Goal: Entertainment & Leisure: Consume media (video, audio)

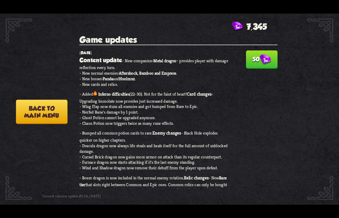
click at [253, 59] on button "50" at bounding box center [261, 59] width 31 height 18
click at [35, 107] on button "Back to main menu" at bounding box center [42, 111] width 52 height 24
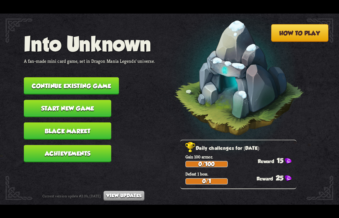
click at [78, 84] on button "Continue existing game" at bounding box center [71, 85] width 95 height 17
click at [145, 117] on nav "Into Unknown A fan-made mini card game, set in Dragon Mania Legends' universe. …" at bounding box center [89, 99] width 131 height 135
click at [73, 106] on button "Start new game" at bounding box center [67, 107] width 87 height 17
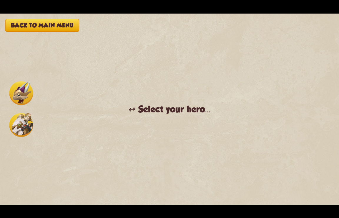
click at [19, 96] on img at bounding box center [21, 93] width 24 height 24
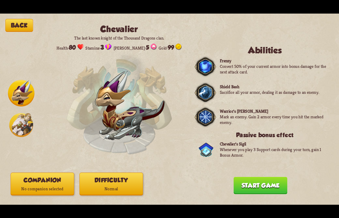
click at [50, 180] on button "Companion No companion selected" at bounding box center [43, 183] width 64 height 23
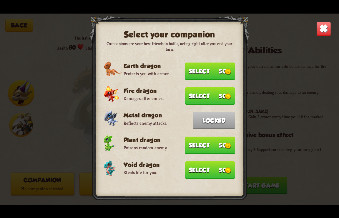
click at [326, 29] on img at bounding box center [323, 28] width 15 height 15
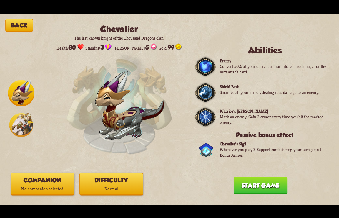
click at [25, 24] on button "Back" at bounding box center [19, 25] width 28 height 13
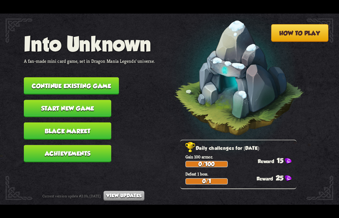
click at [67, 130] on button "Black Market" at bounding box center [67, 130] width 87 height 17
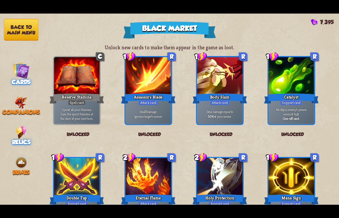
click at [24, 102] on img at bounding box center [21, 102] width 13 height 13
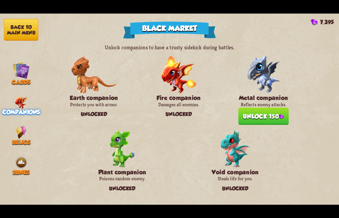
click at [263, 117] on button "Unlock 150" at bounding box center [263, 115] width 50 height 17
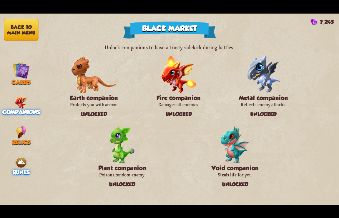
click at [21, 161] on img at bounding box center [21, 162] width 13 height 13
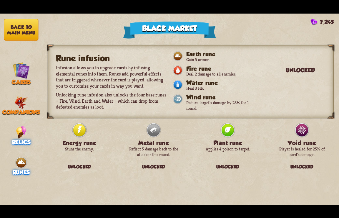
click at [20, 133] on img at bounding box center [21, 132] width 10 height 13
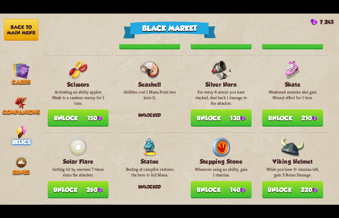
scroll to position [690, 0]
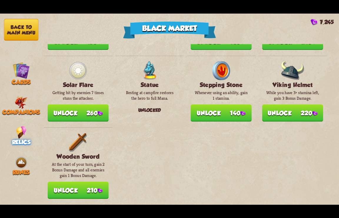
click at [26, 32] on button "Back to main menu" at bounding box center [21, 30] width 34 height 22
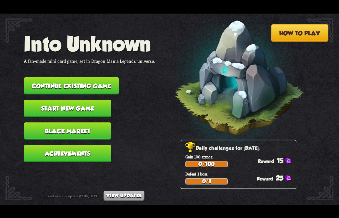
click at [64, 108] on button "Start new game" at bounding box center [67, 107] width 87 height 17
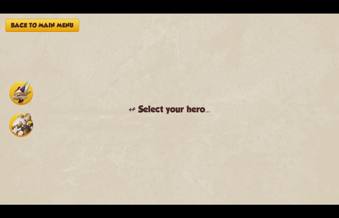
click at [24, 94] on img at bounding box center [21, 93] width 24 height 24
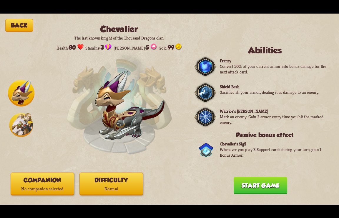
click at [45, 182] on button "Companion No companion selected" at bounding box center [43, 183] width 64 height 23
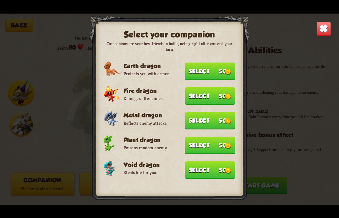
click at [209, 120] on button "Select 50" at bounding box center [210, 120] width 50 height 17
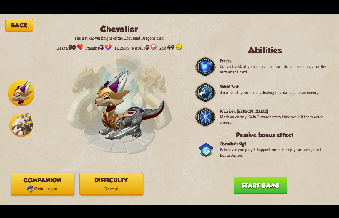
click at [91, 181] on button "Difficulty Normal" at bounding box center [111, 183] width 64 height 23
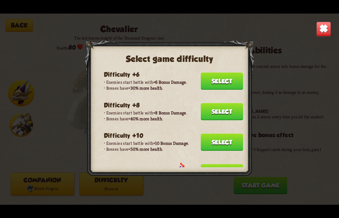
scroll to position [127, 0]
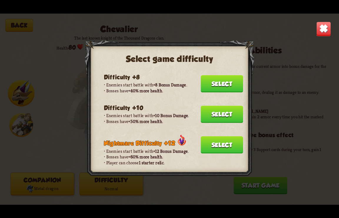
click at [203, 112] on button "Select" at bounding box center [222, 113] width 42 height 17
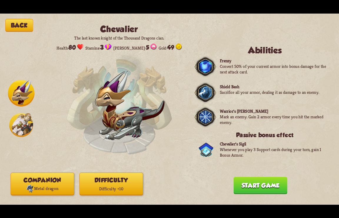
click at [268, 184] on button "Start game" at bounding box center [261, 184] width 54 height 17
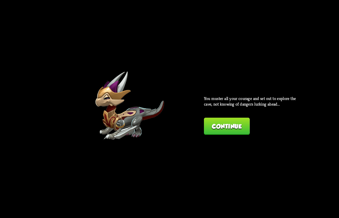
click at [209, 131] on button "Continue" at bounding box center [227, 125] width 46 height 17
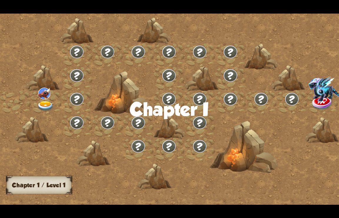
click at [252, 177] on div at bounding box center [210, 112] width 420 height 198
click at [159, 142] on div at bounding box center [169, 149] width 31 height 24
click at [99, 176] on div at bounding box center [210, 112] width 420 height 198
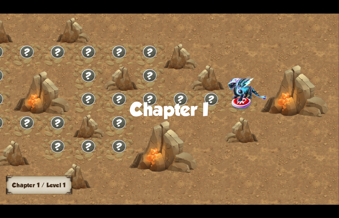
scroll to position [0, 0]
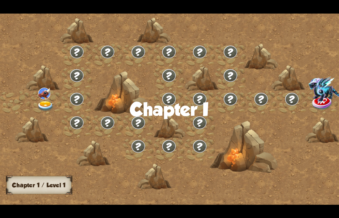
click at [49, 105] on img at bounding box center [45, 106] width 17 height 10
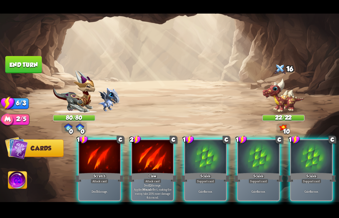
click at [81, 127] on img at bounding box center [80, 127] width 9 height 8
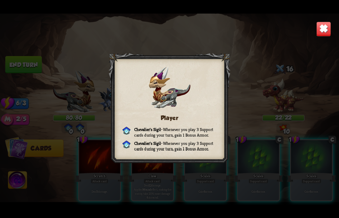
click at [100, 45] on div "Player [PERSON_NAME] Sigil – Whenever you play 3 Support cards during your turn…" at bounding box center [169, 109] width 339 height 191
click at [325, 29] on img at bounding box center [323, 28] width 15 height 15
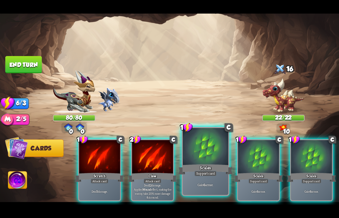
click at [204, 176] on div "Gain 6 armor." at bounding box center [206, 185] width 46 height 20
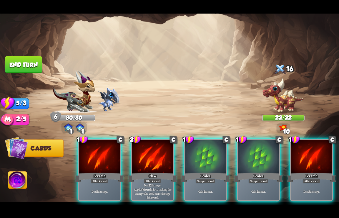
click at [204, 182] on div "Gain 6 armor." at bounding box center [205, 191] width 41 height 18
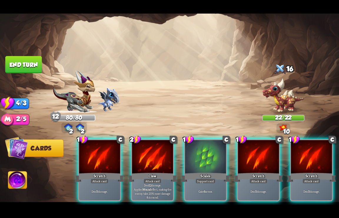
click at [204, 182] on div "Gain 6 armor." at bounding box center [205, 191] width 41 height 18
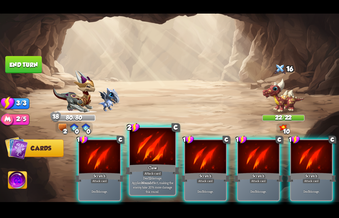
click at [151, 180] on b "Wound" at bounding box center [146, 182] width 10 height 4
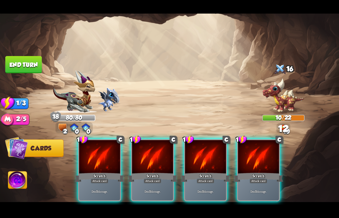
click at [167, 182] on div "Deal 5 damage." at bounding box center [152, 191] width 41 height 18
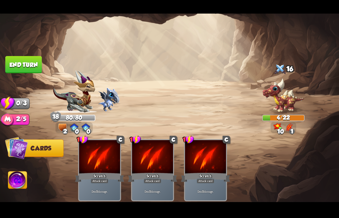
click at [34, 63] on button "End turn" at bounding box center [23, 64] width 36 height 17
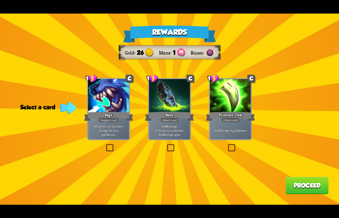
click at [226, 123] on div "Deal 7 damage. Apply 3 poison." at bounding box center [230, 130] width 41 height 18
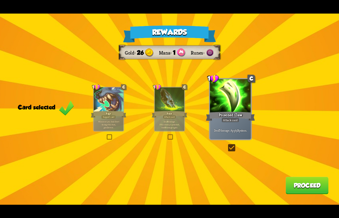
click at [227, 145] on label at bounding box center [227, 145] width 0 height 0
click at [0, 0] on input "checkbox" at bounding box center [0, 0] width 0 height 0
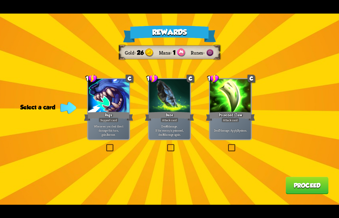
click at [227, 145] on label at bounding box center [227, 145] width 0 height 0
click at [0, 0] on input "checkbox" at bounding box center [0, 0] width 0 height 0
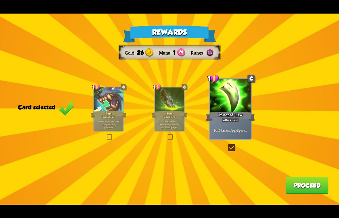
click at [315, 188] on button "Proceed" at bounding box center [307, 184] width 43 height 17
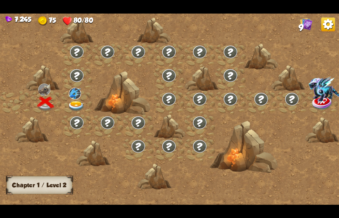
click at [330, 25] on img at bounding box center [328, 24] width 14 height 14
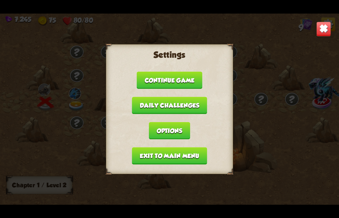
click at [162, 154] on button "Exit to main menu" at bounding box center [169, 155] width 75 height 17
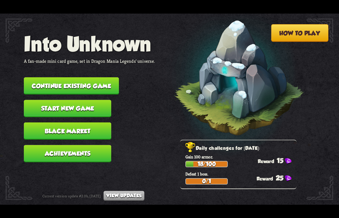
click at [67, 109] on button "Start new game" at bounding box center [67, 107] width 87 height 17
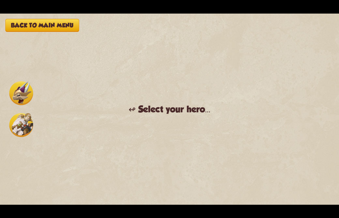
click at [17, 95] on img at bounding box center [21, 93] width 24 height 24
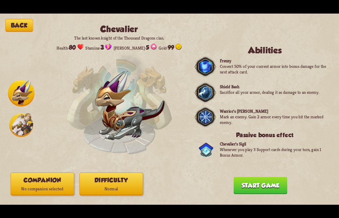
click at [102, 181] on button "Difficulty Normal" at bounding box center [111, 183] width 64 height 23
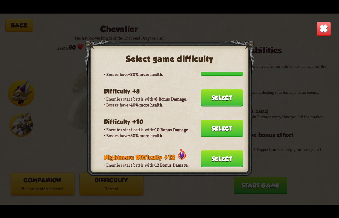
scroll to position [100, 0]
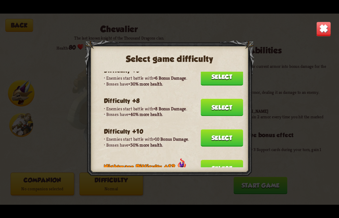
click at [213, 137] on button "Select" at bounding box center [222, 137] width 42 height 17
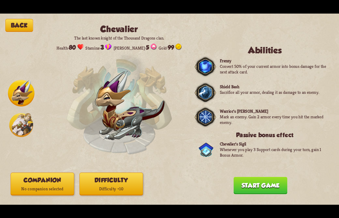
click at [34, 184] on button "Companion No companion selected" at bounding box center [43, 183] width 64 height 23
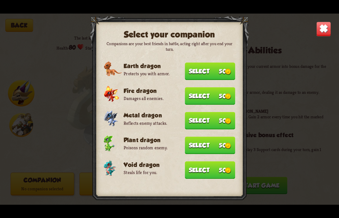
click at [207, 92] on button "Select 50" at bounding box center [210, 95] width 50 height 17
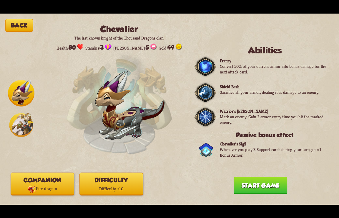
click at [251, 182] on button "Start game" at bounding box center [261, 184] width 54 height 17
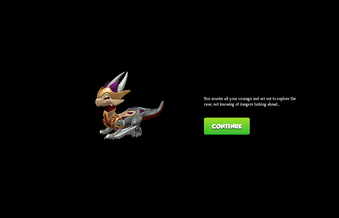
click at [225, 132] on button "Continue" at bounding box center [227, 125] width 46 height 17
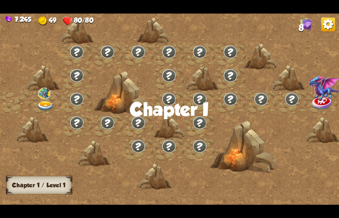
click at [323, 24] on img at bounding box center [328, 24] width 14 height 14
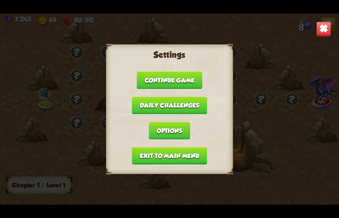
click at [164, 160] on button "Exit to main menu" at bounding box center [169, 155] width 75 height 17
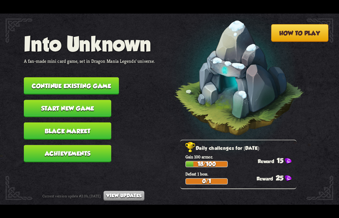
click at [67, 112] on button "Start new game" at bounding box center [67, 107] width 87 height 17
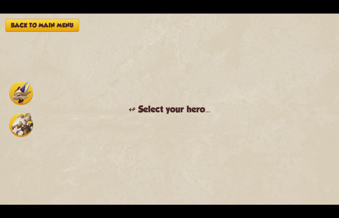
click at [18, 93] on img at bounding box center [21, 93] width 24 height 24
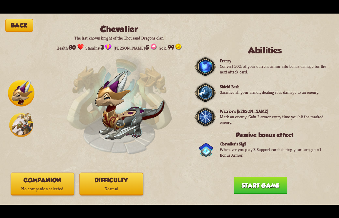
click at [101, 184] on button "Difficulty Normal" at bounding box center [111, 183] width 64 height 23
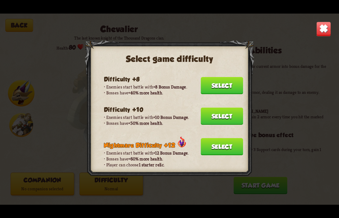
scroll to position [144, 0]
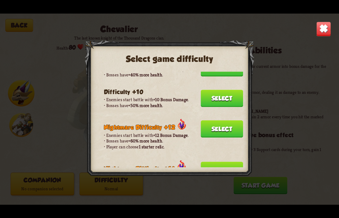
click at [208, 101] on button "Select" at bounding box center [222, 97] width 42 height 17
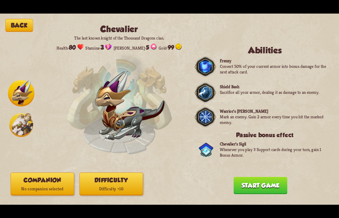
click at [39, 181] on button "Companion No companion selected" at bounding box center [43, 183] width 64 height 23
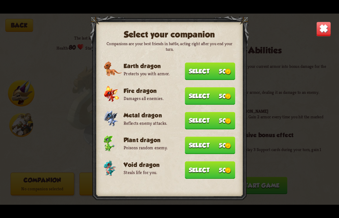
click at [196, 94] on button "Select 50" at bounding box center [210, 95] width 50 height 17
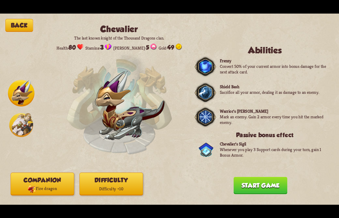
click at [255, 185] on button "Start game" at bounding box center [261, 184] width 54 height 17
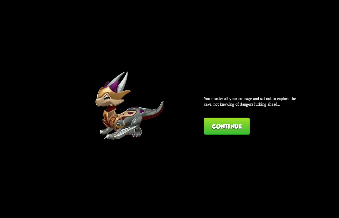
click at [230, 128] on button "Continue" at bounding box center [227, 125] width 46 height 17
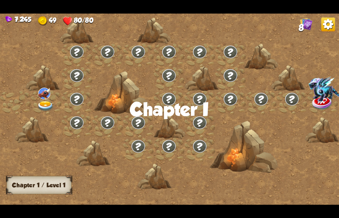
click at [46, 105] on img at bounding box center [45, 106] width 17 height 10
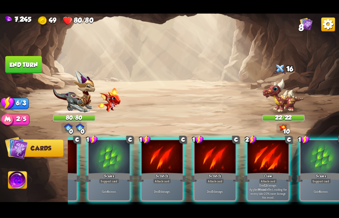
scroll to position [0, 174]
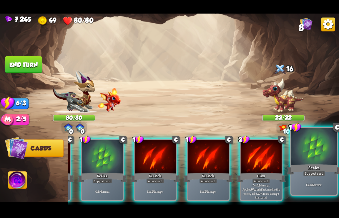
click at [318, 185] on p "Gain 6 armor." at bounding box center [314, 184] width 43 height 4
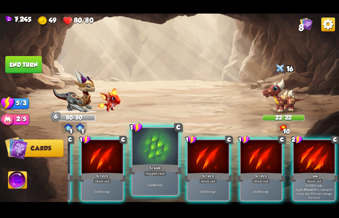
click at [163, 171] on div "Support card" at bounding box center [155, 173] width 22 height 6
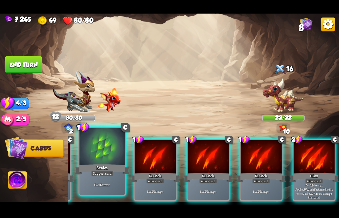
scroll to position [0, 56]
click at [100, 167] on div "Scales" at bounding box center [102, 169] width 55 height 12
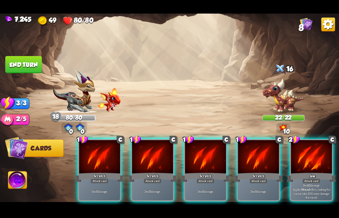
scroll to position [0, 0]
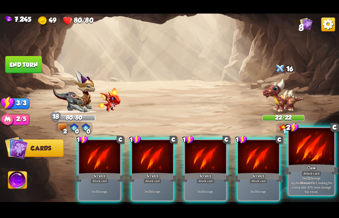
click at [297, 156] on div at bounding box center [312, 146] width 46 height 38
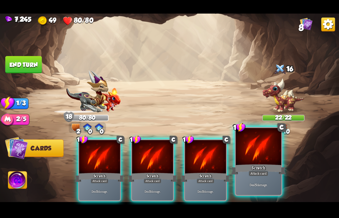
click at [271, 161] on div at bounding box center [259, 146] width 46 height 38
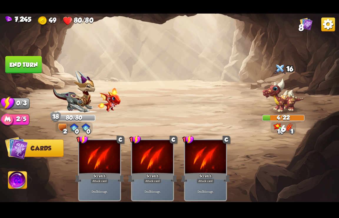
click at [25, 61] on button "End turn" at bounding box center [23, 64] width 36 height 17
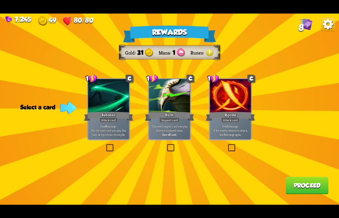
click at [166, 145] on label at bounding box center [166, 145] width 0 height 0
click at [0, 0] on input "checkbox" at bounding box center [0, 0] width 0 height 0
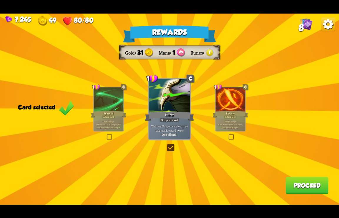
click at [291, 185] on button "Proceed" at bounding box center [307, 184] width 43 height 17
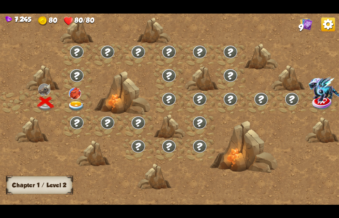
click at [79, 103] on img at bounding box center [76, 106] width 17 height 10
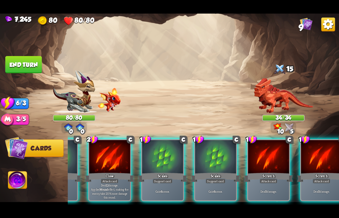
scroll to position [0, 233]
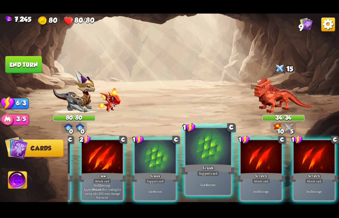
click at [207, 154] on div at bounding box center [208, 146] width 46 height 38
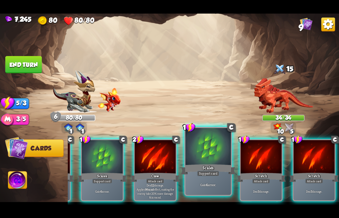
click at [199, 159] on div at bounding box center [208, 146] width 46 height 38
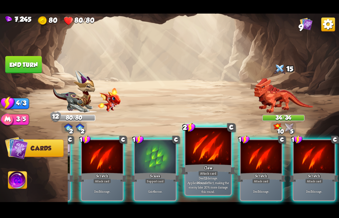
scroll to position [0, 115]
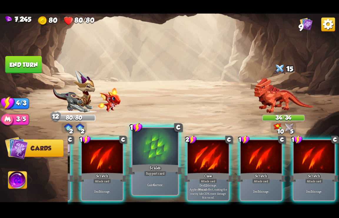
click at [160, 160] on div at bounding box center [155, 146] width 46 height 38
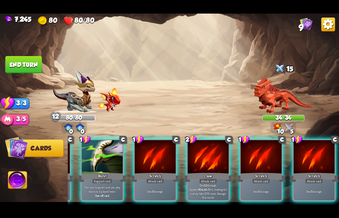
scroll to position [0, 56]
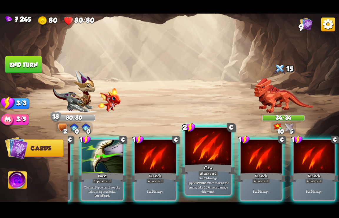
click at [206, 160] on div at bounding box center [208, 146] width 46 height 38
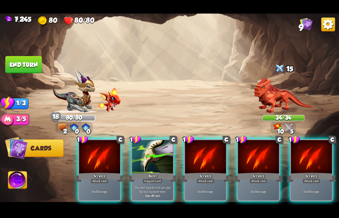
scroll to position [0, 0]
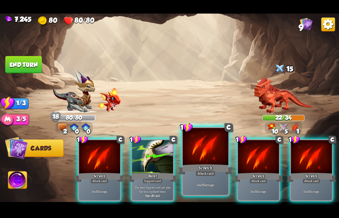
click at [210, 160] on div at bounding box center [206, 146] width 46 height 38
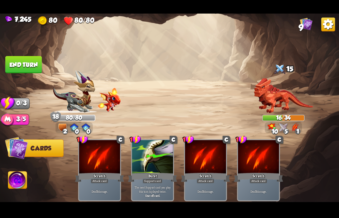
click at [24, 64] on button "End turn" at bounding box center [23, 64] width 36 height 17
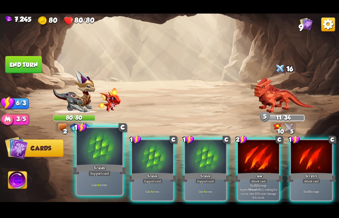
click at [98, 161] on div at bounding box center [100, 146] width 46 height 38
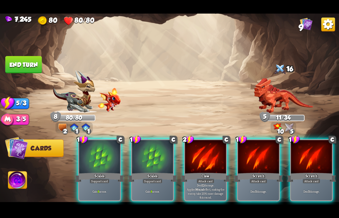
click at [98, 161] on div at bounding box center [99, 157] width 41 height 34
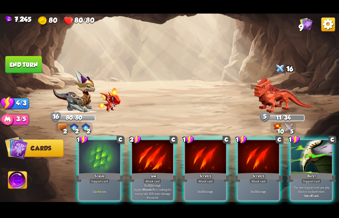
click at [98, 161] on div at bounding box center [99, 157] width 41 height 34
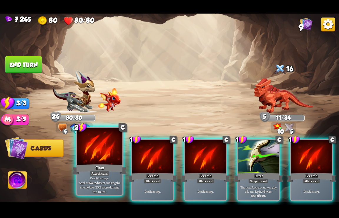
click at [105, 169] on div "Claw" at bounding box center [99, 169] width 55 height 12
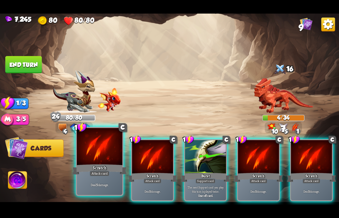
click at [107, 177] on div "Deal 5 damage." at bounding box center [100, 185] width 46 height 20
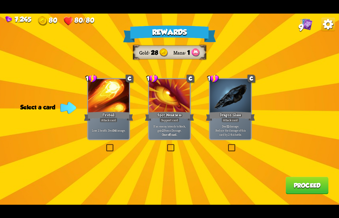
click at [305, 183] on button "Proceed" at bounding box center [307, 184] width 43 height 17
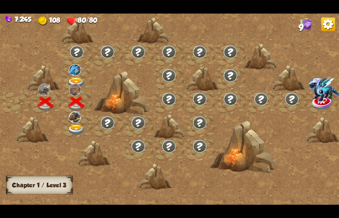
click at [78, 130] on img at bounding box center [76, 129] width 17 height 10
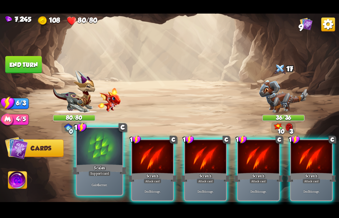
click at [104, 171] on div "Support card" at bounding box center [100, 173] width 22 height 6
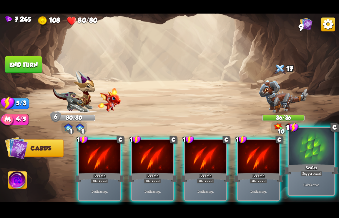
click at [311, 164] on div "Scales" at bounding box center [311, 169] width 55 height 12
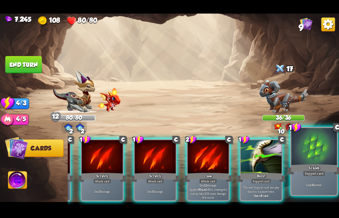
click at [317, 181] on div "Gain 6 armor." at bounding box center [314, 185] width 46 height 20
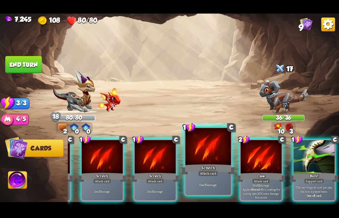
click at [193, 169] on div "Scratch" at bounding box center [208, 169] width 55 height 12
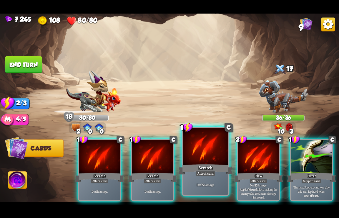
scroll to position [0, 0]
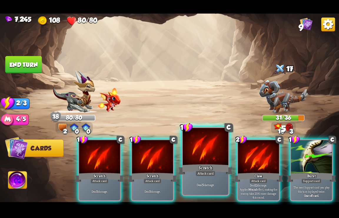
click at [188, 169] on div "Scratch" at bounding box center [205, 169] width 55 height 12
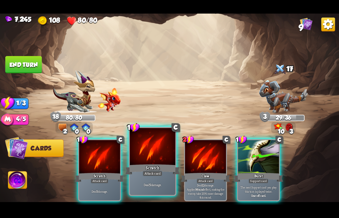
click at [152, 166] on div "Scratch" at bounding box center [152, 169] width 55 height 12
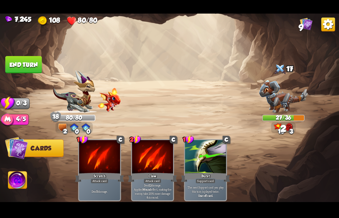
click at [21, 61] on button "End turn" at bounding box center [23, 64] width 36 height 17
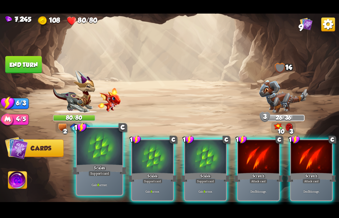
click at [109, 163] on div "Scales" at bounding box center [99, 169] width 55 height 12
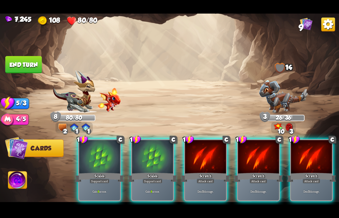
click at [109, 171] on div "Scales" at bounding box center [99, 176] width 49 height 11
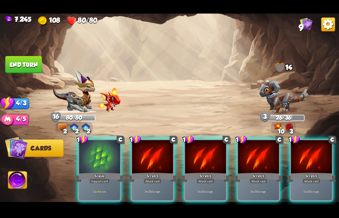
click at [109, 171] on div "Scales" at bounding box center [99, 176] width 49 height 11
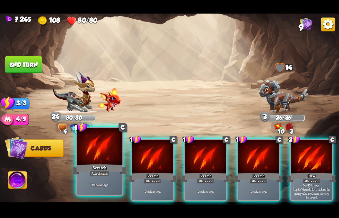
click at [102, 160] on div at bounding box center [100, 146] width 46 height 38
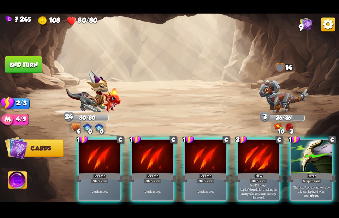
click at [102, 160] on div at bounding box center [99, 157] width 41 height 34
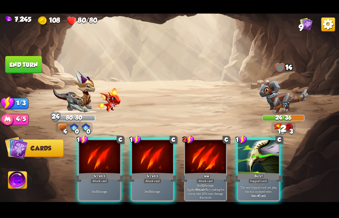
click at [102, 160] on div at bounding box center [99, 157] width 41 height 34
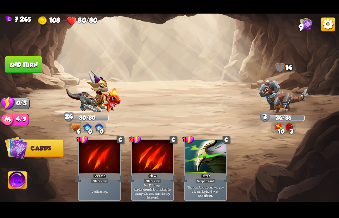
click at [29, 60] on button "End turn" at bounding box center [23, 64] width 36 height 17
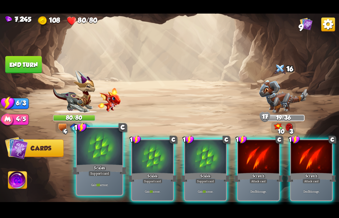
click at [105, 167] on div "Scales" at bounding box center [99, 169] width 55 height 12
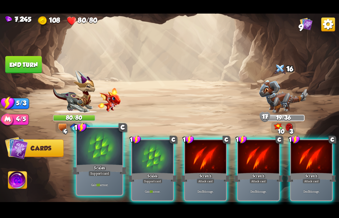
click at [105, 167] on div "Scales" at bounding box center [99, 169] width 55 height 12
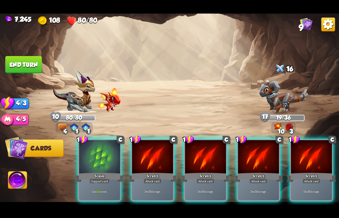
click at [105, 171] on div "Scales" at bounding box center [99, 176] width 49 height 11
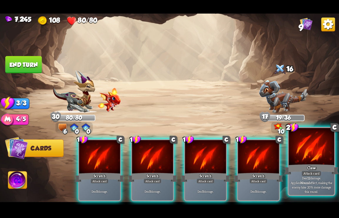
click at [315, 157] on div at bounding box center [312, 146] width 46 height 38
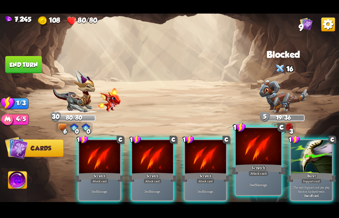
click at [266, 161] on div at bounding box center [259, 146] width 46 height 38
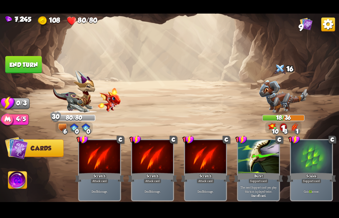
click at [30, 65] on button "End turn" at bounding box center [23, 64] width 36 height 17
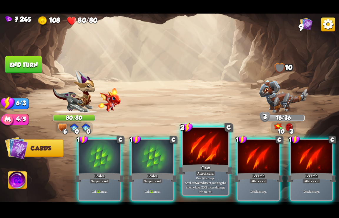
click at [209, 169] on div "Claw" at bounding box center [205, 169] width 55 height 12
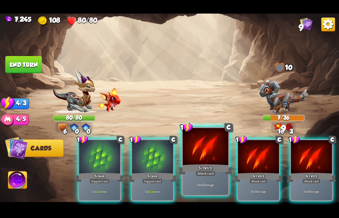
click at [210, 168] on div "Scratch" at bounding box center [205, 169] width 55 height 12
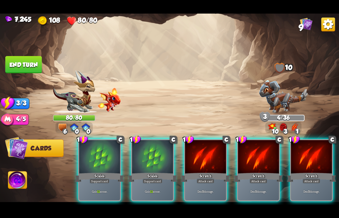
click at [210, 171] on div "Scratch" at bounding box center [205, 176] width 49 height 11
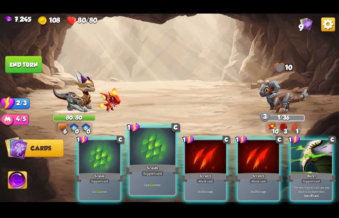
click at [156, 167] on div "Scales" at bounding box center [152, 169] width 55 height 12
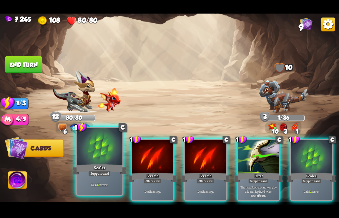
click at [110, 173] on div "Support card" at bounding box center [100, 173] width 22 height 6
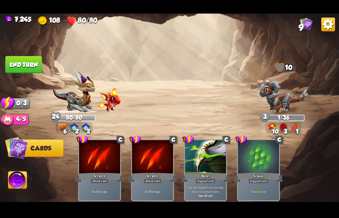
click at [27, 63] on button "End turn" at bounding box center [23, 64] width 36 height 17
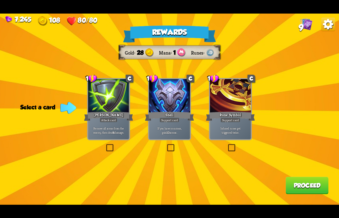
click at [304, 187] on button "Proceed" at bounding box center [307, 184] width 43 height 17
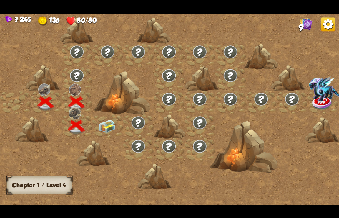
click at [107, 125] on img at bounding box center [107, 126] width 17 height 13
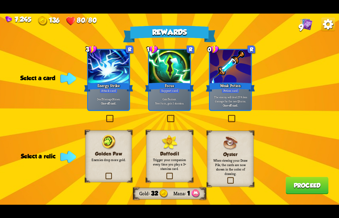
click at [331, 24] on img at bounding box center [328, 24] width 14 height 14
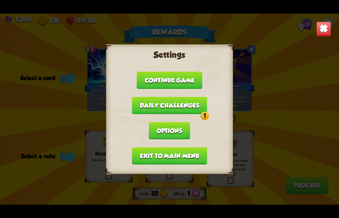
click at [180, 154] on button "Exit to main menu" at bounding box center [169, 155] width 75 height 17
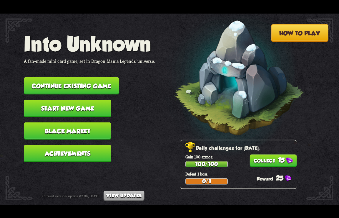
click at [273, 160] on button "15" at bounding box center [273, 160] width 47 height 12
click at [59, 85] on button "Continue existing game" at bounding box center [71, 85] width 95 height 17
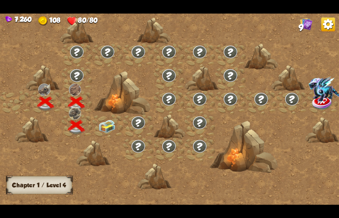
click at [105, 123] on img at bounding box center [107, 126] width 17 height 13
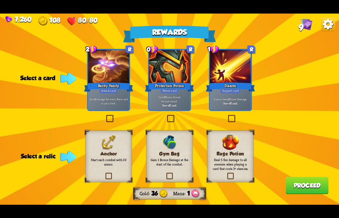
click at [327, 26] on img at bounding box center [328, 24] width 14 height 14
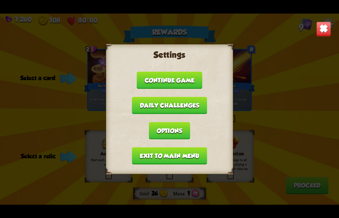
click at [176, 149] on button "Exit to main menu" at bounding box center [169, 155] width 75 height 17
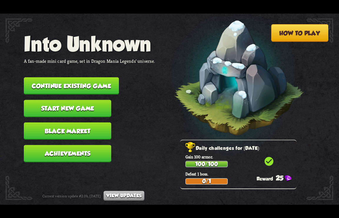
click at [70, 82] on button "Continue existing game" at bounding box center [71, 85] width 95 height 17
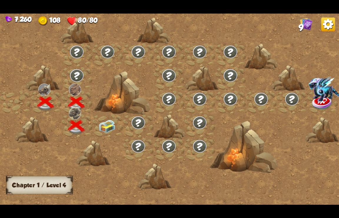
click at [109, 125] on img at bounding box center [107, 126] width 17 height 13
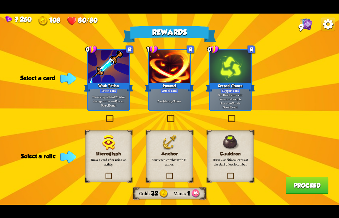
click at [327, 24] on img at bounding box center [328, 24] width 14 height 14
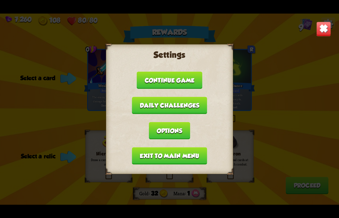
click at [164, 149] on button "Exit to main menu" at bounding box center [169, 155] width 75 height 17
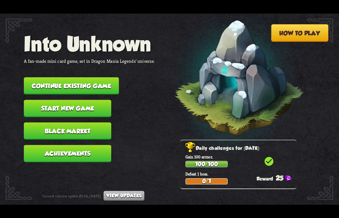
click at [60, 81] on button "Continue existing game" at bounding box center [71, 85] width 95 height 17
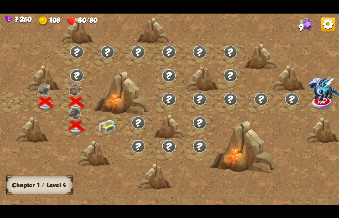
click at [107, 123] on img at bounding box center [107, 126] width 17 height 13
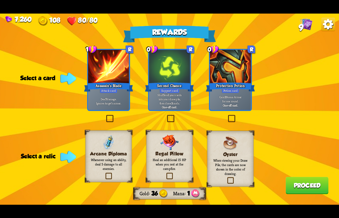
click at [330, 24] on img at bounding box center [328, 24] width 14 height 14
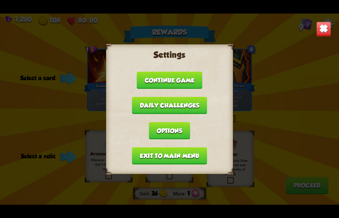
click at [154, 154] on button "Exit to main menu" at bounding box center [169, 155] width 75 height 17
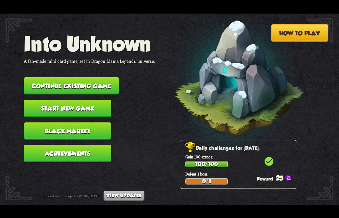
click at [73, 87] on button "Continue existing game" at bounding box center [71, 85] width 95 height 17
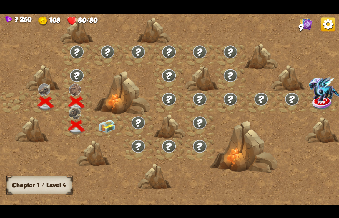
click at [108, 127] on img at bounding box center [107, 126] width 17 height 13
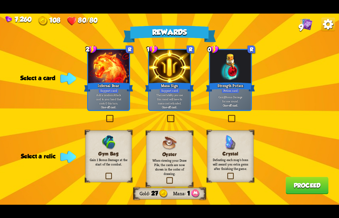
click at [329, 22] on img at bounding box center [328, 24] width 14 height 14
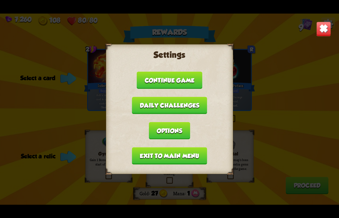
click at [165, 154] on button "Exit to main menu" at bounding box center [169, 155] width 75 height 17
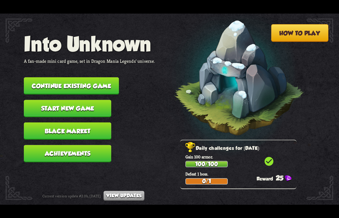
click at [80, 82] on button "Continue existing game" at bounding box center [71, 85] width 95 height 17
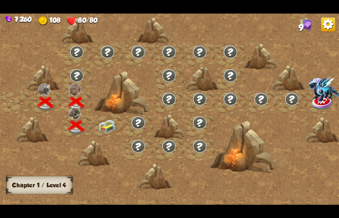
click at [112, 129] on img at bounding box center [107, 126] width 17 height 13
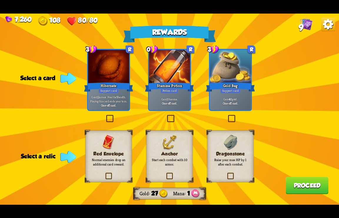
click at [333, 24] on img at bounding box center [328, 24] width 14 height 14
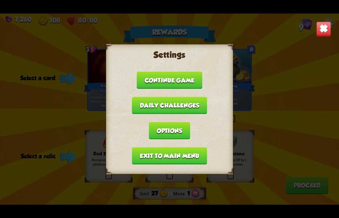
click at [160, 152] on button "Exit to main menu" at bounding box center [169, 155] width 75 height 17
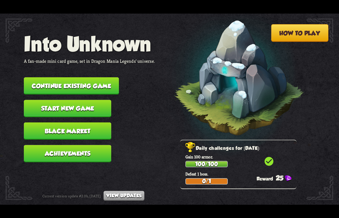
click at [86, 85] on button "Continue existing game" at bounding box center [71, 85] width 95 height 17
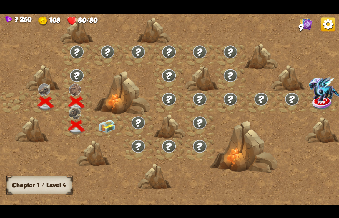
click at [104, 125] on img at bounding box center [107, 126] width 17 height 13
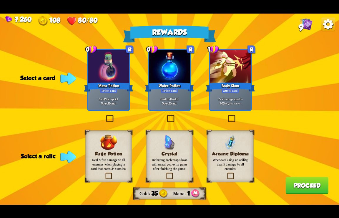
click at [327, 23] on img at bounding box center [328, 24] width 14 height 14
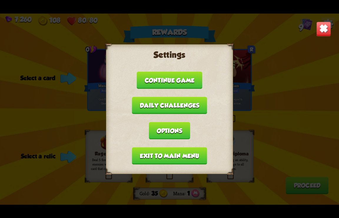
click at [162, 156] on button "Exit to main menu" at bounding box center [169, 155] width 75 height 17
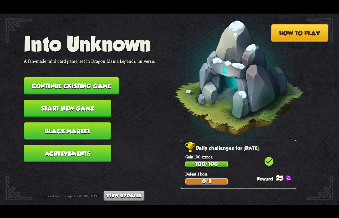
click at [95, 88] on button "Continue existing game" at bounding box center [71, 85] width 95 height 17
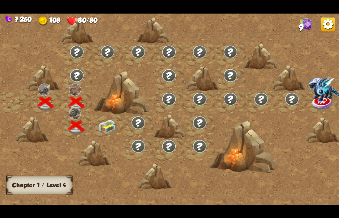
click at [113, 126] on img at bounding box center [107, 126] width 17 height 13
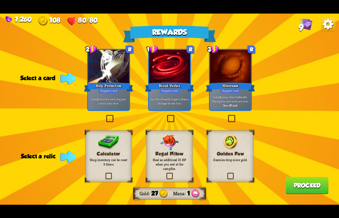
click at [326, 26] on img at bounding box center [328, 24] width 14 height 14
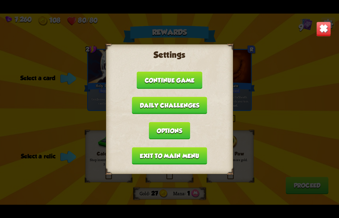
click at [172, 150] on button "Exit to main menu" at bounding box center [169, 155] width 75 height 17
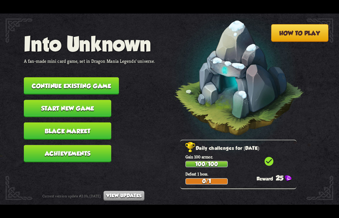
click at [85, 87] on button "Continue existing game" at bounding box center [71, 85] width 95 height 17
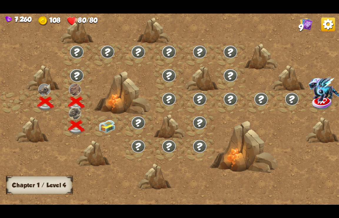
click at [108, 123] on img at bounding box center [107, 126] width 17 height 13
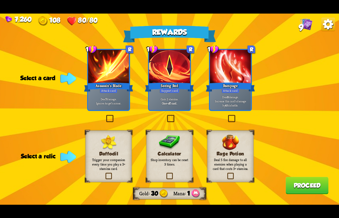
click at [331, 27] on img at bounding box center [328, 24] width 14 height 14
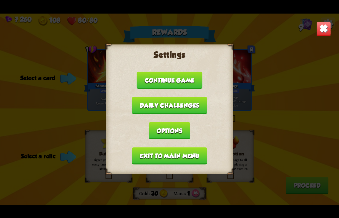
click at [148, 156] on button "Exit to main menu" at bounding box center [169, 155] width 75 height 17
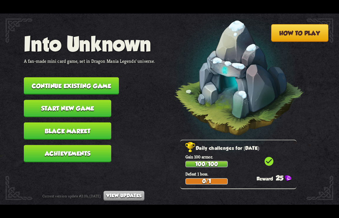
click at [67, 87] on button "Continue existing game" at bounding box center [71, 85] width 95 height 17
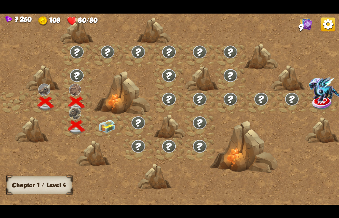
click at [110, 127] on img at bounding box center [107, 126] width 17 height 13
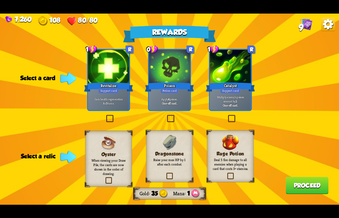
click at [328, 22] on img at bounding box center [328, 24] width 14 height 14
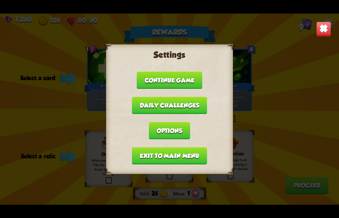
click at [168, 154] on button "Exit to main menu" at bounding box center [169, 155] width 75 height 17
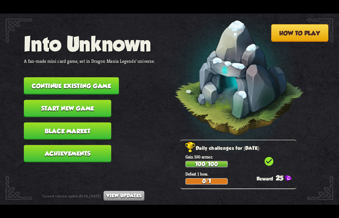
click at [79, 89] on button "Continue existing game" at bounding box center [71, 85] width 95 height 17
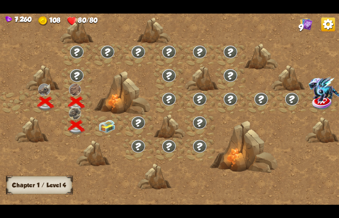
click at [107, 125] on img at bounding box center [107, 126] width 17 height 13
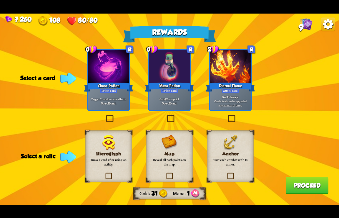
click at [326, 24] on img at bounding box center [328, 24] width 14 height 14
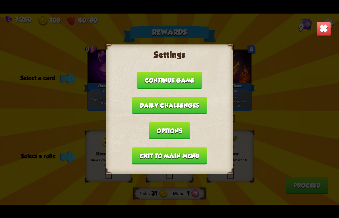
click at [176, 153] on button "Exit to main menu" at bounding box center [169, 155] width 75 height 17
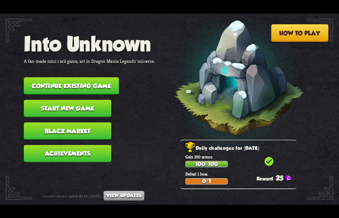
click at [102, 86] on button "Continue existing game" at bounding box center [71, 85] width 95 height 17
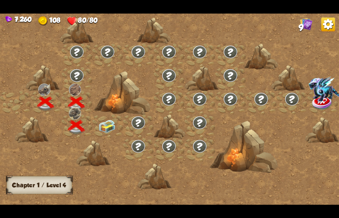
click at [109, 123] on img at bounding box center [107, 126] width 17 height 13
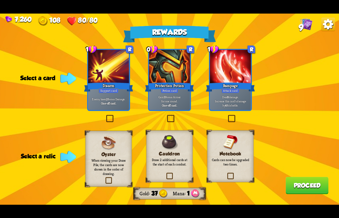
click at [242, 68] on div at bounding box center [230, 66] width 41 height 34
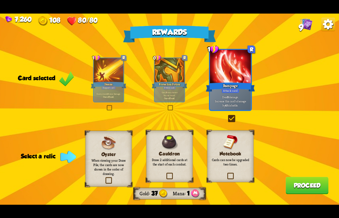
click at [226, 173] on label at bounding box center [226, 173] width 0 height 0
click at [0, 0] on input "checkbox" at bounding box center [0, 0] width 0 height 0
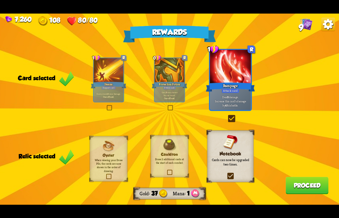
click at [308, 188] on button "Proceed" at bounding box center [307, 184] width 43 height 17
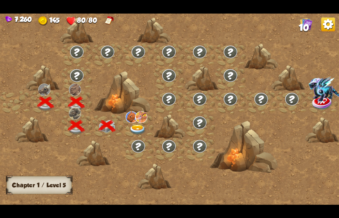
click at [135, 122] on div at bounding box center [138, 126] width 31 height 24
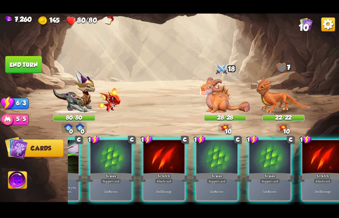
scroll to position [0, 291]
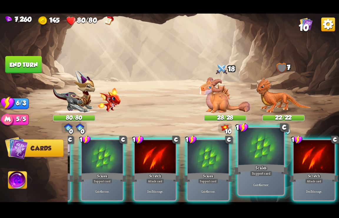
click at [253, 169] on div "Scales" at bounding box center [261, 169] width 55 height 12
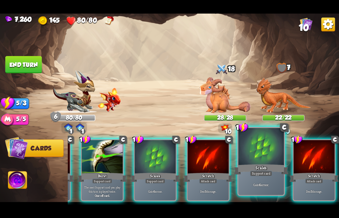
click at [257, 166] on div "Scales" at bounding box center [261, 169] width 55 height 12
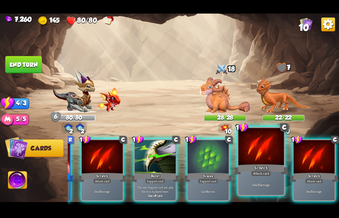
scroll to position [0, 174]
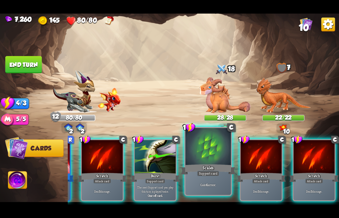
drag, startPoint x: 208, startPoint y: 171, endPoint x: 210, endPoint y: 174, distance: 3.0
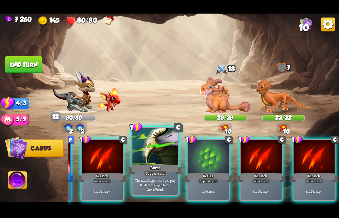
click at [208, 178] on div "Support card" at bounding box center [208, 180] width 20 height 5
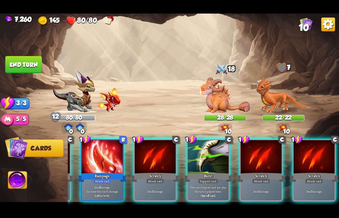
scroll to position [0, 115]
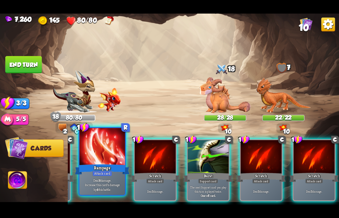
click at [97, 151] on div at bounding box center [102, 146] width 46 height 38
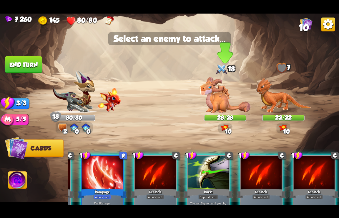
click at [216, 102] on img at bounding box center [225, 95] width 51 height 36
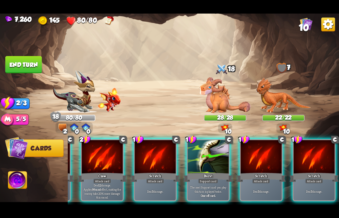
scroll to position [0, 56]
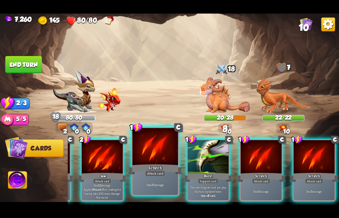
click at [153, 165] on div "Scratch" at bounding box center [155, 169] width 55 height 12
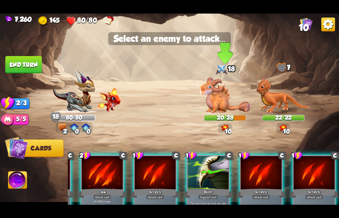
click at [217, 104] on img at bounding box center [225, 95] width 51 height 36
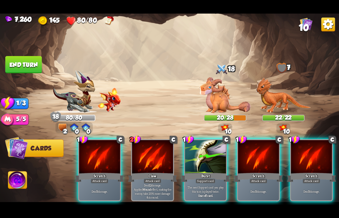
scroll to position [0, 0]
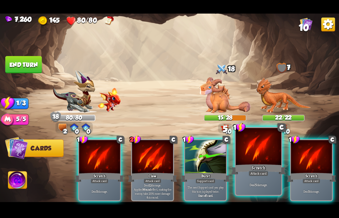
click at [265, 174] on div "Attack card" at bounding box center [259, 173] width 20 height 6
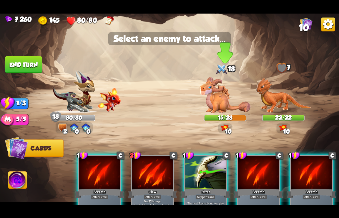
click at [220, 96] on img at bounding box center [225, 95] width 51 height 36
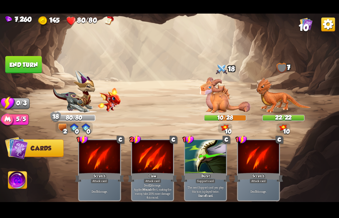
click at [20, 65] on button "End turn" at bounding box center [23, 64] width 36 height 17
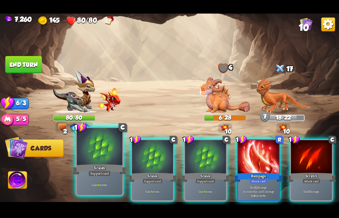
click at [109, 164] on div "Scales" at bounding box center [99, 169] width 55 height 12
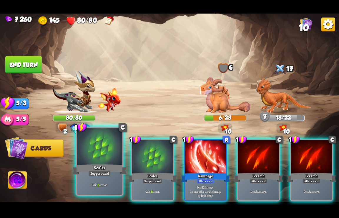
click at [109, 164] on div "Scales" at bounding box center [99, 169] width 55 height 12
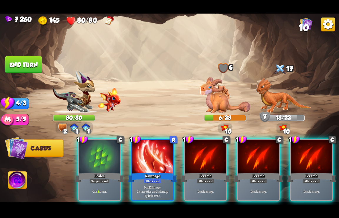
click at [109, 171] on div "Scales" at bounding box center [99, 176] width 49 height 11
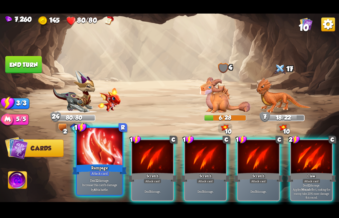
click at [110, 161] on div at bounding box center [100, 146] width 46 height 38
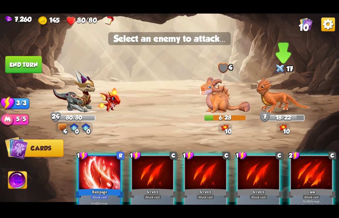
click at [285, 99] on img at bounding box center [283, 95] width 55 height 36
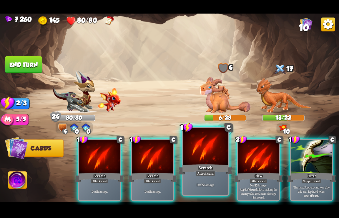
click at [207, 170] on div "Attack card" at bounding box center [206, 173] width 20 height 6
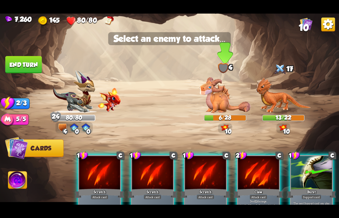
click at [222, 103] on img at bounding box center [225, 95] width 51 height 36
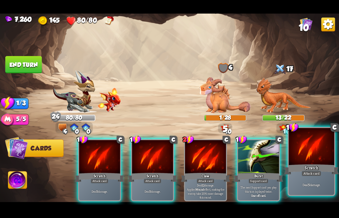
click at [298, 162] on div at bounding box center [312, 146] width 46 height 38
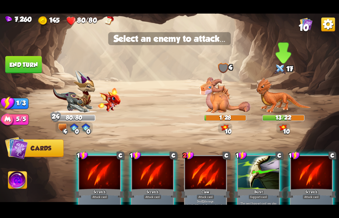
click at [278, 99] on img at bounding box center [283, 95] width 55 height 36
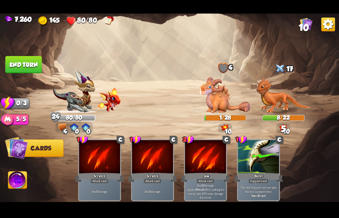
click at [23, 62] on button "End turn" at bounding box center [23, 64] width 36 height 17
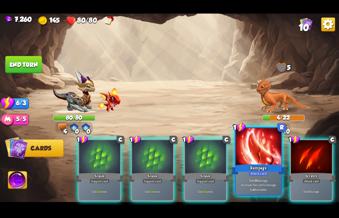
click at [270, 171] on div "Rampage" at bounding box center [258, 169] width 55 height 12
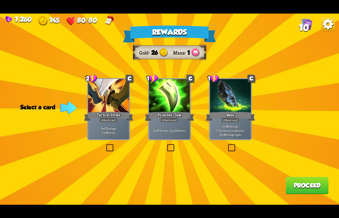
click at [166, 145] on label at bounding box center [166, 145] width 0 height 0
click at [0, 0] on input "checkbox" at bounding box center [0, 0] width 0 height 0
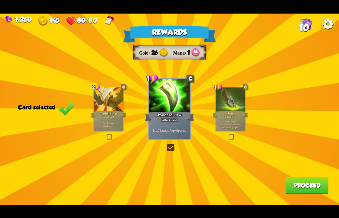
drag, startPoint x: 296, startPoint y: 188, endPoint x: 299, endPoint y: 186, distance: 4.0
click at [299, 186] on button "Proceed" at bounding box center [307, 184] width 43 height 17
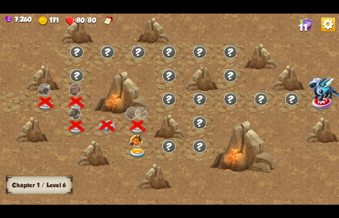
click at [139, 151] on img at bounding box center [137, 153] width 17 height 10
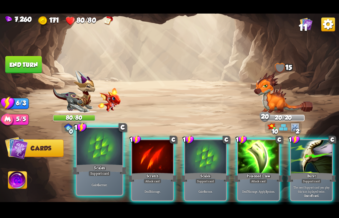
click at [97, 182] on div "Gain 6 armor." at bounding box center [100, 185] width 46 height 20
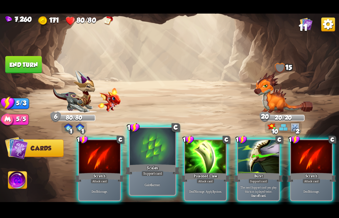
click at [168, 183] on p "Gain 6 armor." at bounding box center [152, 184] width 43 height 4
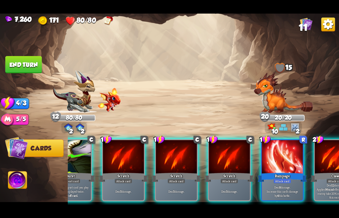
scroll to position [0, 174]
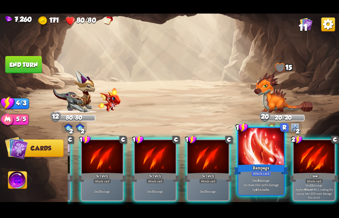
click at [262, 181] on p "Deal 8 damage. Increase this card's damage by 4 this battle." at bounding box center [261, 185] width 43 height 14
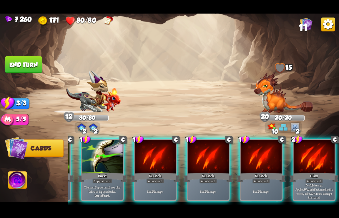
scroll to position [0, 115]
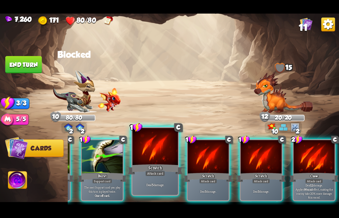
click at [160, 159] on div at bounding box center [155, 146] width 46 height 38
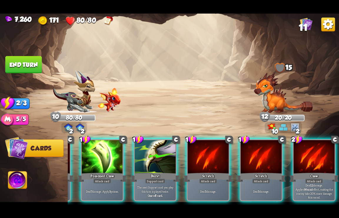
scroll to position [0, 56]
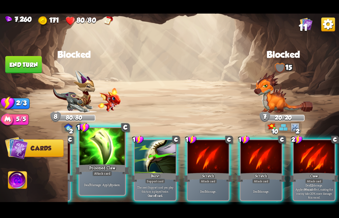
click at [120, 167] on div "Poisoned Claw" at bounding box center [102, 169] width 55 height 12
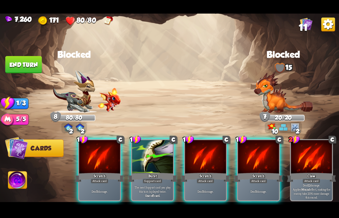
scroll to position [0, 0]
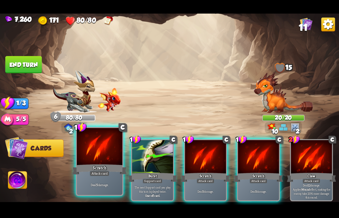
click at [93, 165] on div "Scratch" at bounding box center [99, 169] width 55 height 12
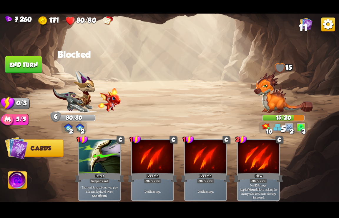
click at [19, 59] on button "End turn" at bounding box center [23, 64] width 36 height 17
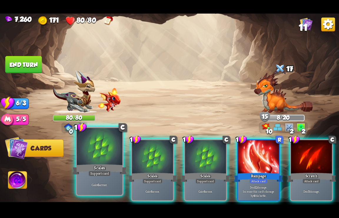
click at [101, 171] on div "Support card" at bounding box center [100, 173] width 22 height 6
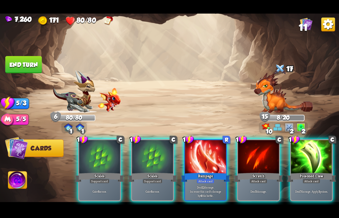
click at [101, 178] on div "Support card" at bounding box center [99, 180] width 20 height 5
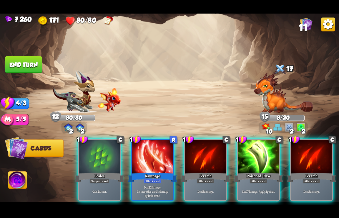
click at [101, 178] on div "Support card" at bounding box center [99, 180] width 20 height 5
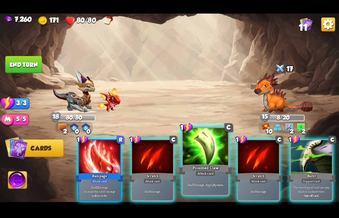
click at [207, 176] on div "Attack card" at bounding box center [206, 173] width 20 height 6
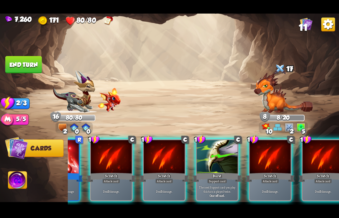
scroll to position [0, 56]
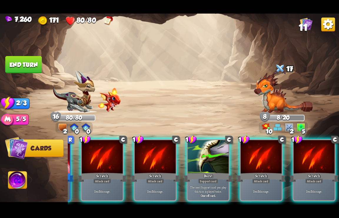
click at [25, 62] on button "End turn" at bounding box center [23, 64] width 36 height 17
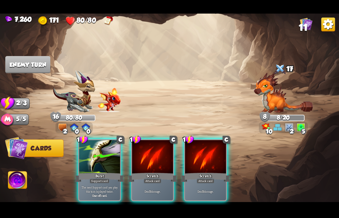
scroll to position [0, 0]
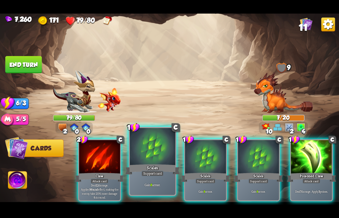
click at [151, 161] on div at bounding box center [153, 146] width 46 height 38
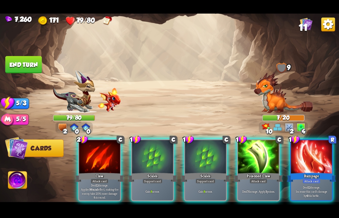
click at [151, 161] on div at bounding box center [152, 157] width 41 height 34
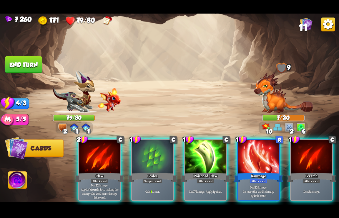
click at [151, 161] on div at bounding box center [152, 157] width 41 height 34
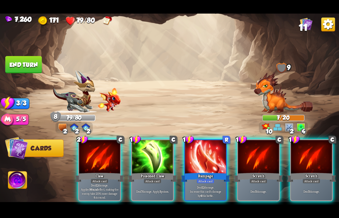
click at [151, 161] on div at bounding box center [152, 157] width 41 height 34
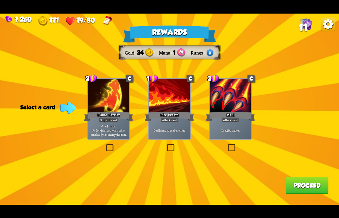
click at [303, 185] on button "Proceed" at bounding box center [307, 184] width 43 height 17
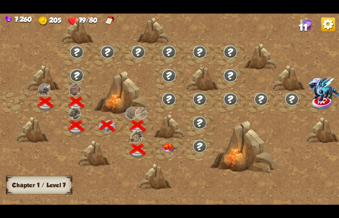
click at [168, 147] on img at bounding box center [168, 148] width 17 height 11
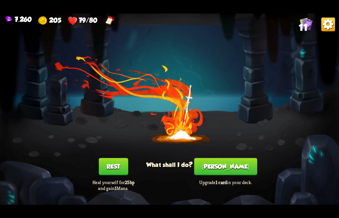
click at [226, 165] on button "[PERSON_NAME]" at bounding box center [225, 165] width 63 height 17
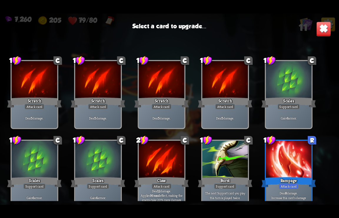
click at [231, 172] on div at bounding box center [226, 159] width 46 height 39
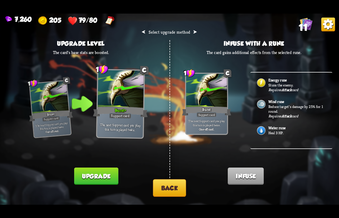
click at [102, 175] on button "Upgrade" at bounding box center [96, 175] width 44 height 17
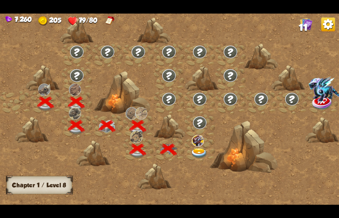
click at [197, 151] on img at bounding box center [199, 153] width 17 height 10
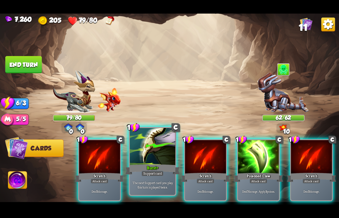
click at [152, 182] on p "The next Support card you play this turn is played twice." at bounding box center [152, 184] width 43 height 9
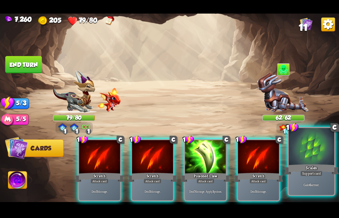
click at [316, 162] on div at bounding box center [312, 146] width 46 height 38
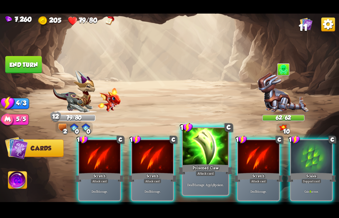
click at [214, 173] on div "Attack card" at bounding box center [206, 173] width 20 height 6
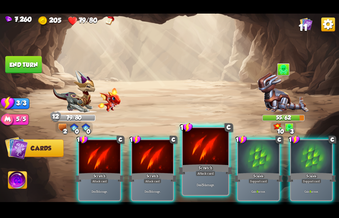
click at [193, 175] on div "Deal 5 damage." at bounding box center [206, 185] width 46 height 20
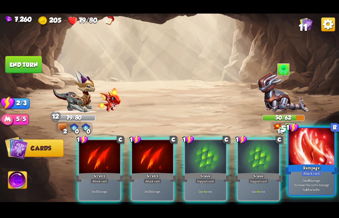
click at [323, 171] on div "Rampage" at bounding box center [311, 169] width 55 height 12
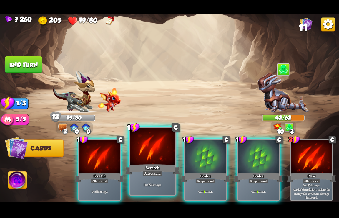
click at [142, 172] on div "Scratch" at bounding box center [152, 169] width 55 height 12
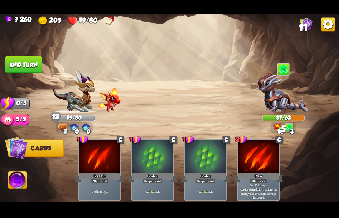
click at [21, 66] on button "End turn" at bounding box center [23, 64] width 36 height 17
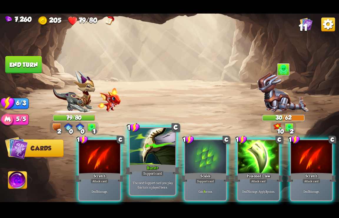
click at [163, 174] on div "Support card" at bounding box center [153, 173] width 22 height 6
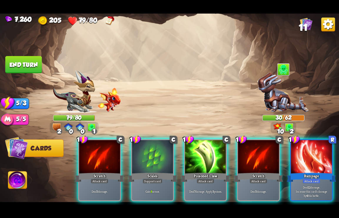
click at [163, 174] on div "1 C Scales Support card Gain 8 armor." at bounding box center [152, 170] width 43 height 62
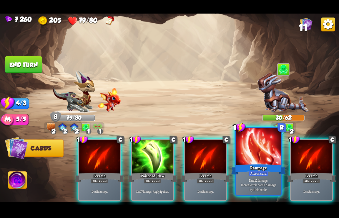
click at [254, 170] on div "Rampage" at bounding box center [258, 169] width 55 height 12
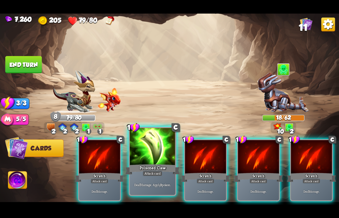
click at [155, 172] on div "Attack card" at bounding box center [153, 173] width 20 height 6
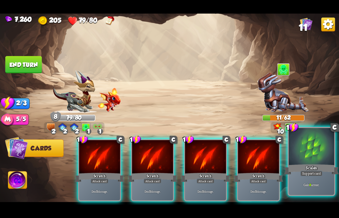
click at [306, 170] on div "Scales" at bounding box center [311, 169] width 55 height 12
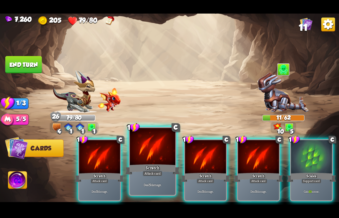
click at [156, 162] on div at bounding box center [153, 146] width 46 height 38
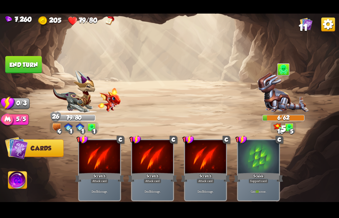
click at [11, 65] on button "End turn" at bounding box center [23, 64] width 36 height 17
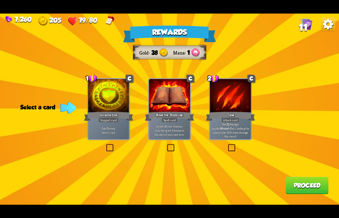
click at [107, 104] on div at bounding box center [108, 96] width 41 height 34
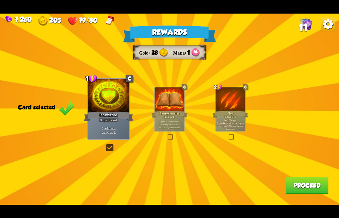
click at [306, 187] on button "Proceed" at bounding box center [307, 184] width 43 height 17
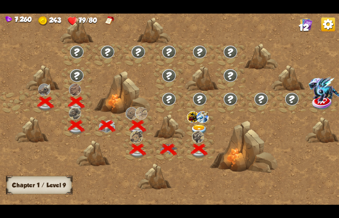
click at [200, 126] on img at bounding box center [199, 129] width 17 height 10
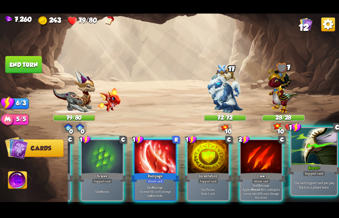
click at [316, 167] on div "Burst+" at bounding box center [314, 169] width 55 height 12
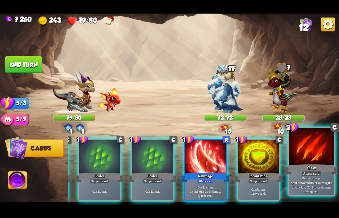
scroll to position [0, 233]
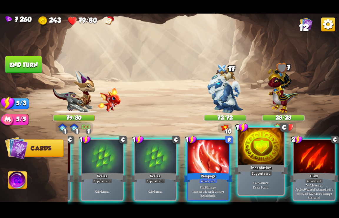
click at [263, 172] on div "Support card" at bounding box center [261, 173] width 22 height 6
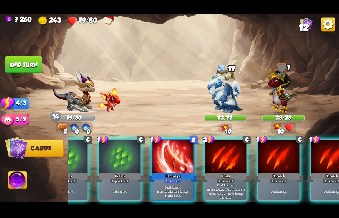
scroll to position [0, 291]
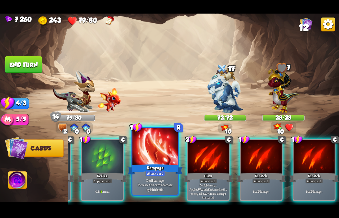
click at [143, 162] on div at bounding box center [155, 146] width 46 height 38
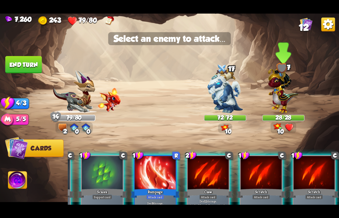
click at [282, 82] on img at bounding box center [283, 88] width 31 height 48
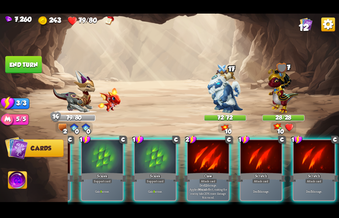
scroll to position [0, 233]
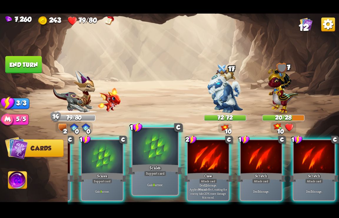
click at [149, 170] on div "Scales" at bounding box center [155, 169] width 55 height 12
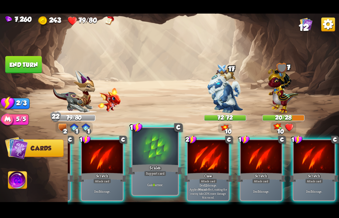
scroll to position [0, 174]
click at [151, 160] on div at bounding box center [155, 146] width 46 height 38
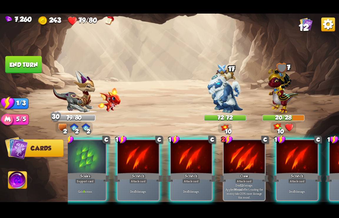
scroll to position [0, 0]
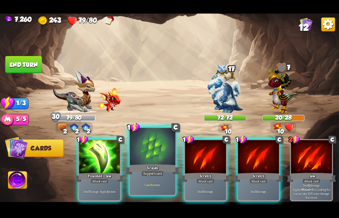
click at [149, 160] on div at bounding box center [153, 146] width 46 height 38
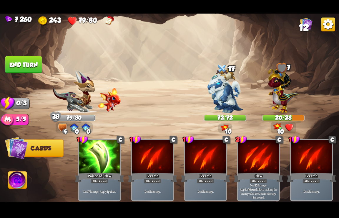
click at [30, 61] on button "End turn" at bounding box center [23, 64] width 36 height 17
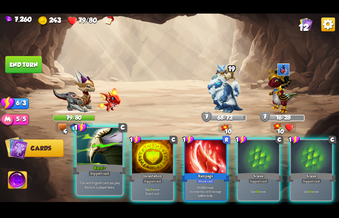
click at [86, 174] on div "Burst+" at bounding box center [99, 169] width 55 height 12
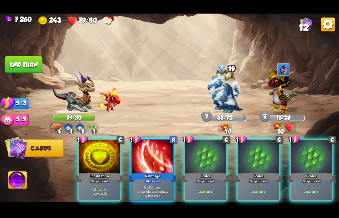
click at [86, 174] on div "Incantation" at bounding box center [99, 176] width 49 height 11
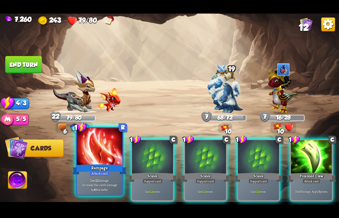
click at [86, 175] on div "Rampage" at bounding box center [99, 169] width 55 height 12
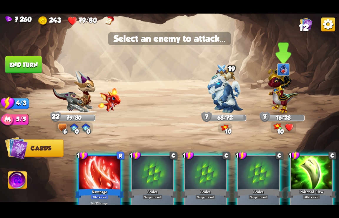
click at [281, 101] on img at bounding box center [283, 88] width 31 height 48
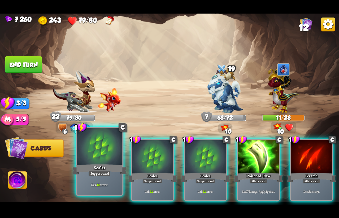
click at [100, 167] on div "Scales" at bounding box center [99, 169] width 55 height 12
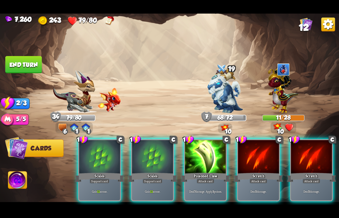
click at [100, 171] on div "Scales" at bounding box center [99, 176] width 49 height 11
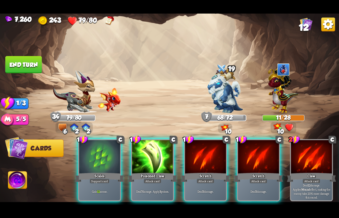
click at [100, 171] on div "Scales" at bounding box center [99, 176] width 49 height 11
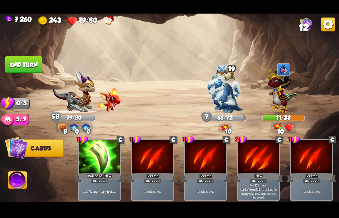
click at [27, 62] on button "End turn" at bounding box center [23, 64] width 36 height 17
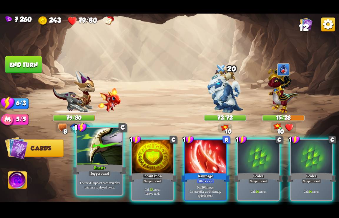
click at [101, 167] on div "Burst+" at bounding box center [99, 169] width 55 height 12
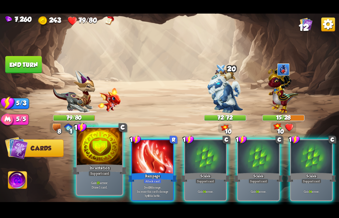
click at [101, 167] on div "Incantation" at bounding box center [99, 169] width 55 height 12
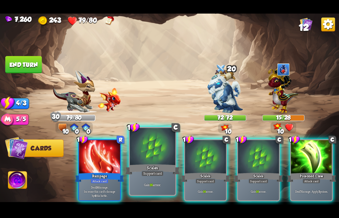
click at [142, 165] on div "Scales" at bounding box center [152, 169] width 55 height 12
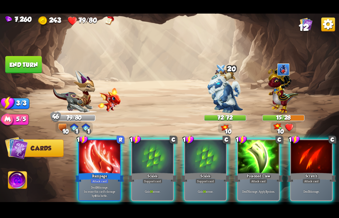
click at [142, 171] on div "Scales" at bounding box center [152, 176] width 49 height 11
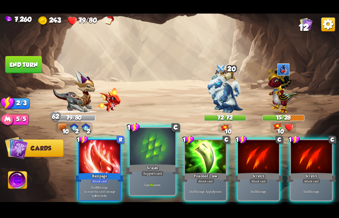
click at [142, 165] on div "Scales" at bounding box center [152, 169] width 55 height 12
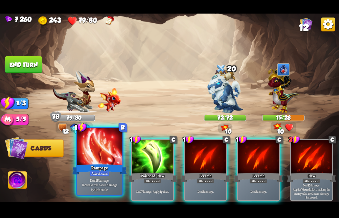
click at [97, 167] on div "Rampage" at bounding box center [99, 169] width 55 height 12
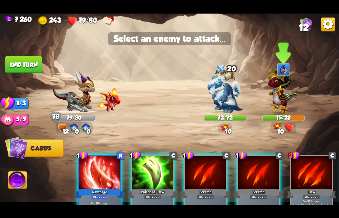
click at [283, 99] on img at bounding box center [283, 88] width 31 height 48
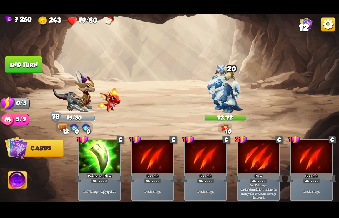
click at [20, 62] on button "End turn" at bounding box center [23, 64] width 36 height 17
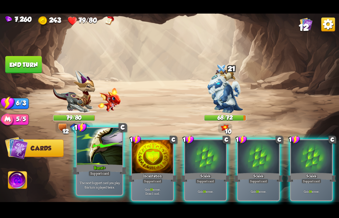
click at [89, 164] on div "Burst+" at bounding box center [99, 169] width 55 height 12
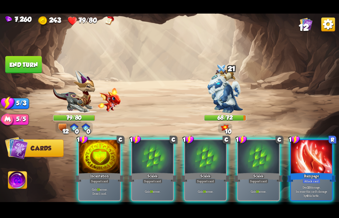
click at [89, 164] on div at bounding box center [99, 157] width 41 height 34
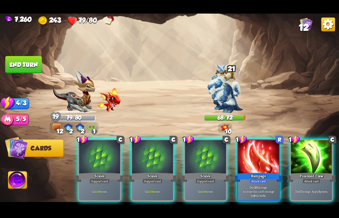
click at [89, 171] on div "Scales" at bounding box center [99, 176] width 49 height 11
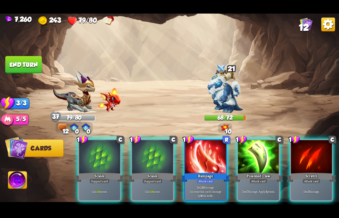
click at [89, 171] on div "Scales" at bounding box center [99, 176] width 49 height 11
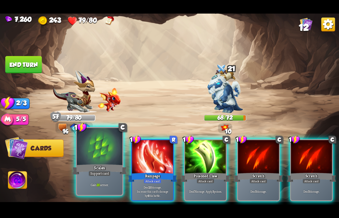
click at [89, 164] on div "Scales" at bounding box center [99, 169] width 55 height 12
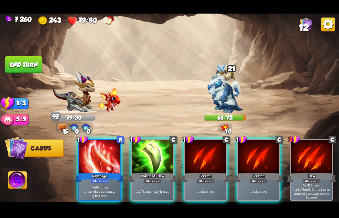
click at [89, 171] on div "Rampage" at bounding box center [99, 176] width 49 height 11
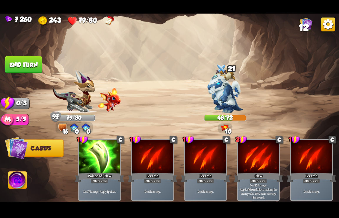
click at [25, 69] on button "End turn" at bounding box center [23, 64] width 36 height 17
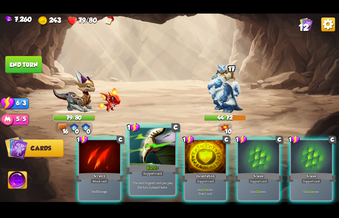
click at [165, 174] on div "Burst+" at bounding box center [152, 169] width 55 height 12
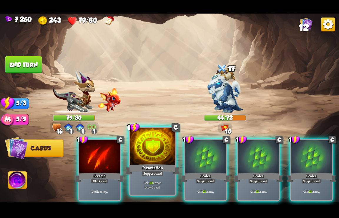
click at [155, 175] on div "Support card" at bounding box center [153, 173] width 22 height 6
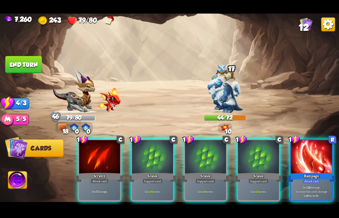
click at [155, 178] on div "Support card" at bounding box center [152, 180] width 20 height 5
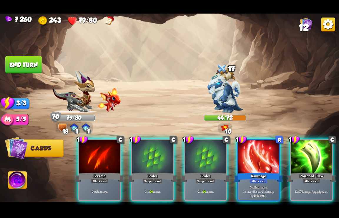
click at [155, 178] on div "Support card" at bounding box center [152, 180] width 20 height 5
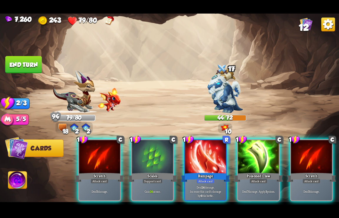
click at [155, 178] on div "Support card" at bounding box center [152, 180] width 20 height 5
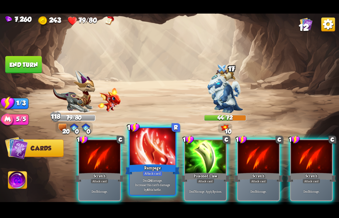
click at [156, 177] on div "Deal 24 damage. Increase this card's damage by 4 this battle." at bounding box center [153, 185] width 46 height 20
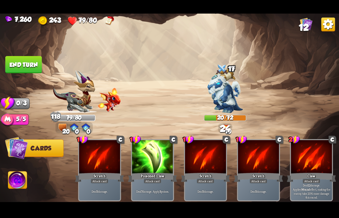
click at [31, 66] on button "End turn" at bounding box center [23, 64] width 36 height 17
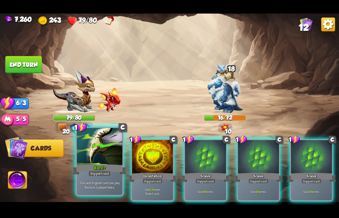
click at [97, 174] on div "Support card" at bounding box center [100, 173] width 22 height 6
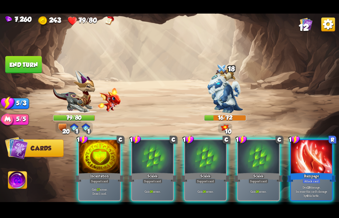
click at [97, 178] on div "Support card" at bounding box center [99, 180] width 20 height 5
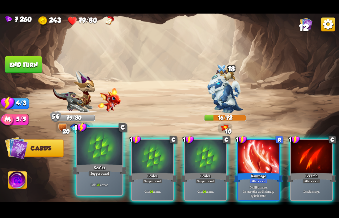
click at [97, 173] on div "Support card" at bounding box center [100, 173] width 22 height 6
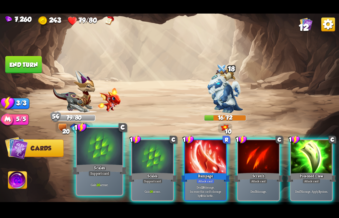
click at [97, 173] on div "Support card" at bounding box center [100, 173] width 22 height 6
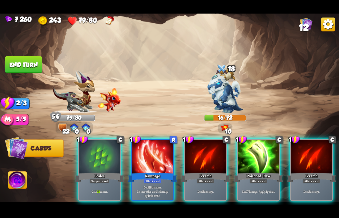
click at [97, 178] on div "Support card" at bounding box center [99, 180] width 20 height 5
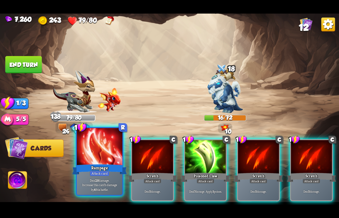
click at [99, 167] on div "Rampage" at bounding box center [99, 169] width 55 height 12
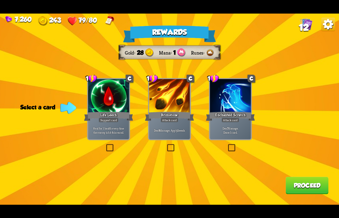
click at [110, 136] on div "Heal for 1 health every time the enemy is hit this round." at bounding box center [108, 130] width 41 height 18
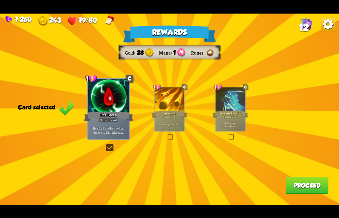
click at [314, 178] on button "Proceed" at bounding box center [307, 184] width 43 height 17
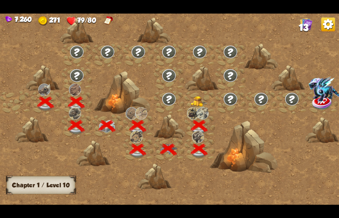
click at [198, 99] on img at bounding box center [199, 101] width 17 height 11
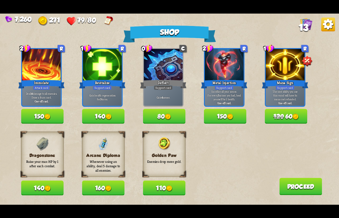
click at [328, 27] on img at bounding box center [328, 24] width 14 height 14
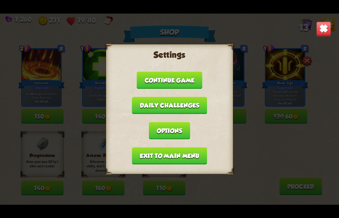
click at [169, 159] on button "Exit to main menu" at bounding box center [169, 155] width 75 height 17
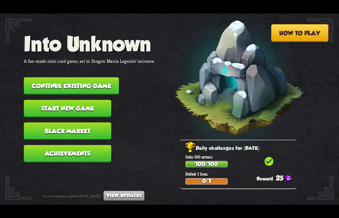
click at [73, 88] on button "Continue existing game" at bounding box center [71, 85] width 95 height 17
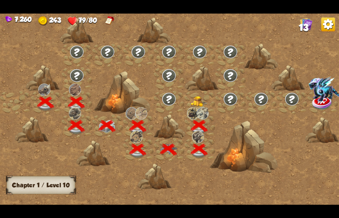
click at [196, 99] on img at bounding box center [199, 101] width 17 height 11
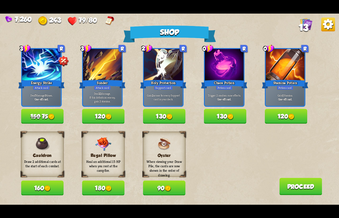
click at [328, 27] on img at bounding box center [328, 24] width 14 height 14
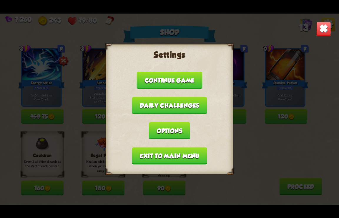
click at [165, 152] on button "Exit to main menu" at bounding box center [169, 155] width 75 height 17
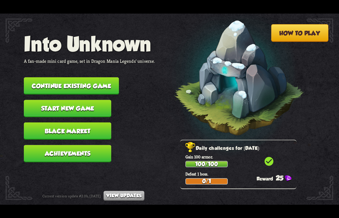
click at [70, 90] on button "Continue existing game" at bounding box center [71, 85] width 95 height 17
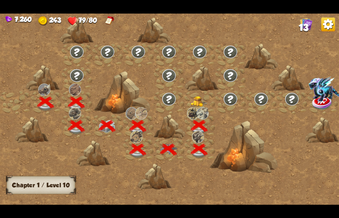
click at [200, 99] on img at bounding box center [199, 101] width 17 height 11
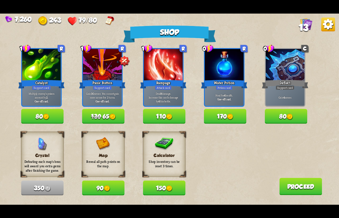
click at [105, 185] on img at bounding box center [107, 188] width 6 height 6
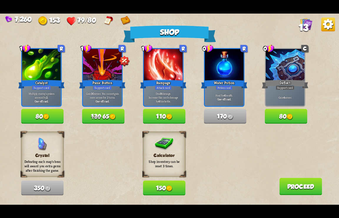
click at [165, 115] on button "110" at bounding box center [164, 116] width 42 height 15
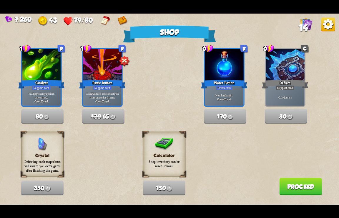
click at [297, 188] on button "Proceed" at bounding box center [300, 185] width 43 height 17
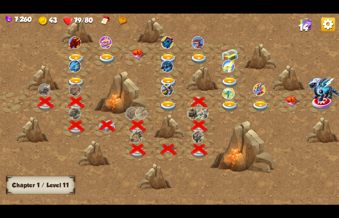
scroll to position [0, 89]
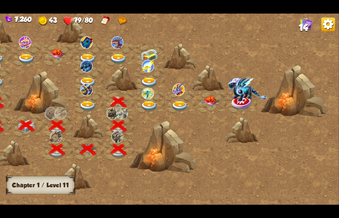
click at [27, 40] on img at bounding box center [25, 42] width 12 height 12
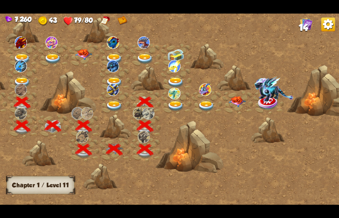
scroll to position [0, 62]
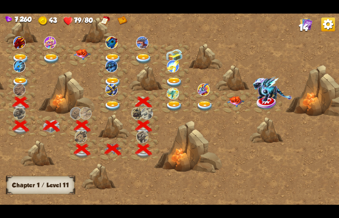
click at [173, 100] on div at bounding box center [175, 102] width 31 height 24
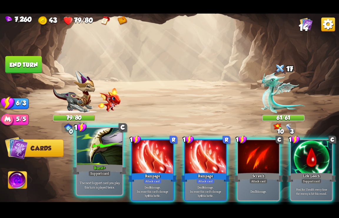
click at [99, 170] on div "Burst+" at bounding box center [99, 169] width 55 height 12
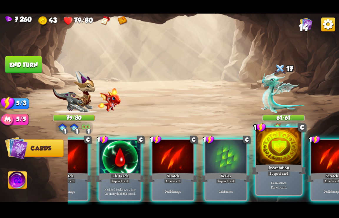
scroll to position [0, 155]
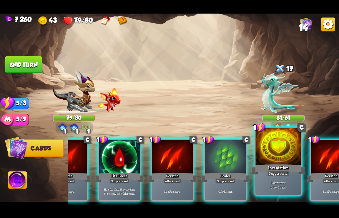
click at [273, 163] on div "Incantation" at bounding box center [278, 169] width 55 height 12
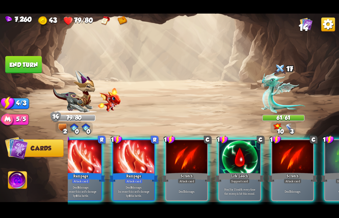
scroll to position [0, 0]
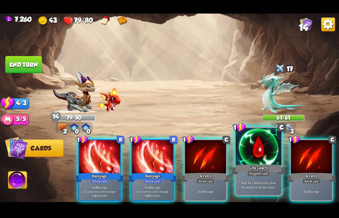
click at [249, 163] on div "Life Leech" at bounding box center [258, 169] width 55 height 12
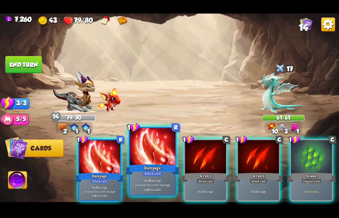
click at [146, 164] on div "Rampage" at bounding box center [152, 169] width 55 height 12
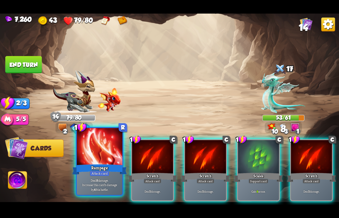
click at [106, 168] on div "Rampage" at bounding box center [99, 169] width 55 height 12
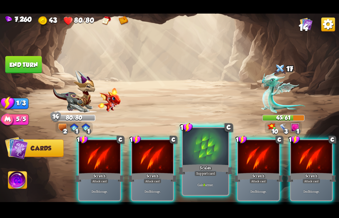
click at [202, 170] on div "Scales" at bounding box center [205, 169] width 55 height 12
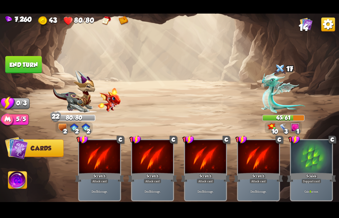
click at [20, 67] on button "End turn" at bounding box center [23, 64] width 36 height 17
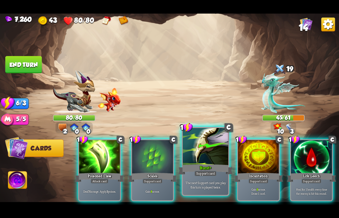
click at [199, 162] on div at bounding box center [206, 146] width 46 height 38
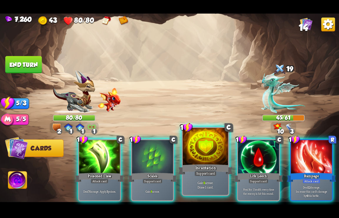
click at [198, 162] on div at bounding box center [206, 146] width 46 height 38
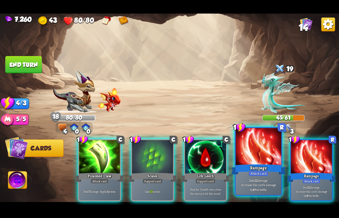
click at [250, 167] on div "Rampage" at bounding box center [258, 169] width 55 height 12
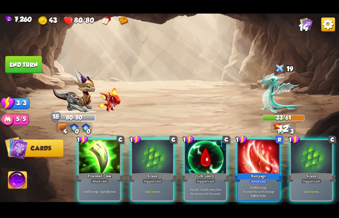
click at [250, 171] on div "Rampage" at bounding box center [258, 176] width 49 height 11
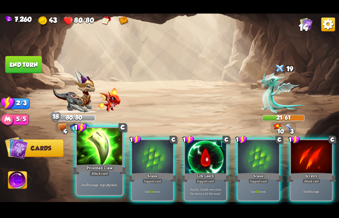
click at [104, 157] on div at bounding box center [100, 146] width 46 height 38
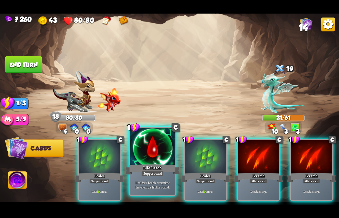
click at [157, 169] on div "Life Leech" at bounding box center [152, 169] width 55 height 12
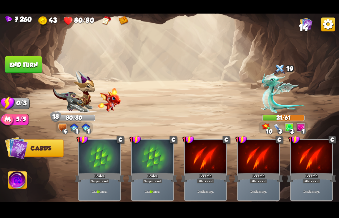
click at [27, 69] on button "End turn" at bounding box center [23, 64] width 36 height 17
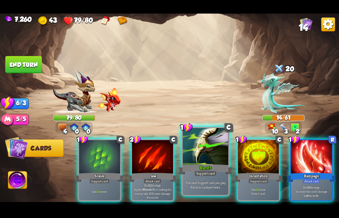
click at [201, 173] on div "Support card" at bounding box center [206, 173] width 22 height 6
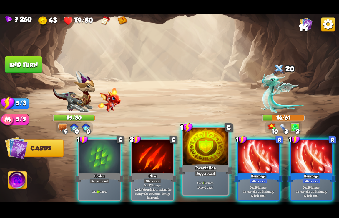
click at [201, 173] on div "Support card" at bounding box center [206, 173] width 22 height 6
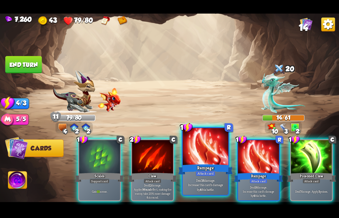
click at [199, 175] on div "Attack card" at bounding box center [206, 173] width 20 height 6
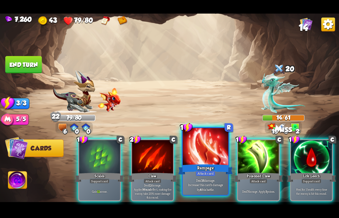
click at [198, 175] on div "Attack card" at bounding box center [206, 173] width 20 height 6
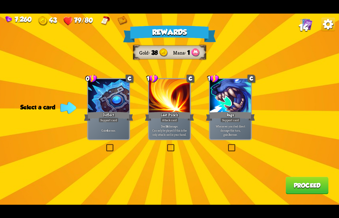
click at [98, 113] on div "Deflect" at bounding box center [108, 115] width 49 height 11
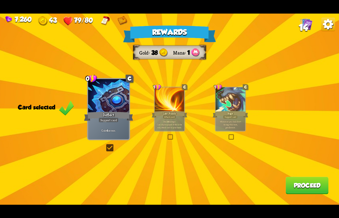
click at [303, 186] on button "Proceed" at bounding box center [307, 184] width 43 height 17
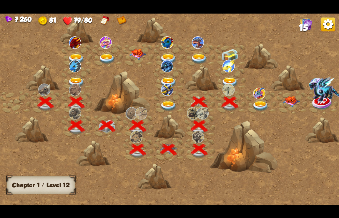
scroll to position [0, 89]
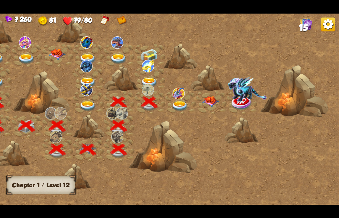
click at [179, 102] on img at bounding box center [180, 106] width 17 height 10
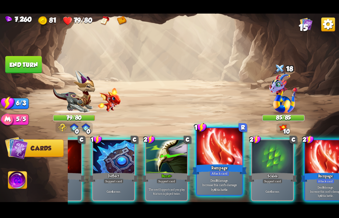
scroll to position [0, 162]
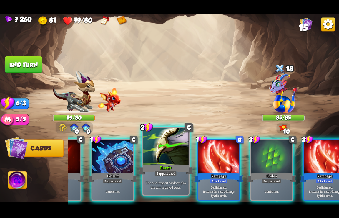
click at [159, 161] on div at bounding box center [166, 146] width 46 height 38
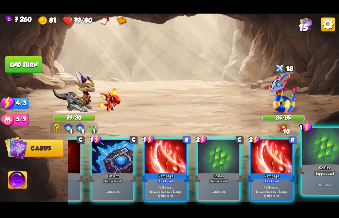
click at [326, 152] on div at bounding box center [325, 146] width 46 height 38
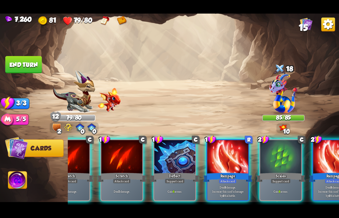
scroll to position [0, 101]
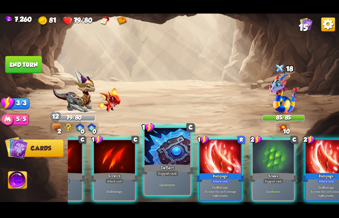
click at [165, 162] on div at bounding box center [168, 146] width 46 height 38
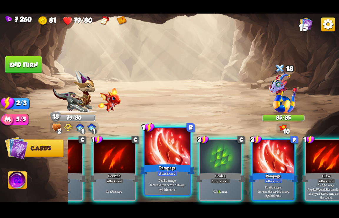
click at [160, 154] on div at bounding box center [168, 146] width 46 height 38
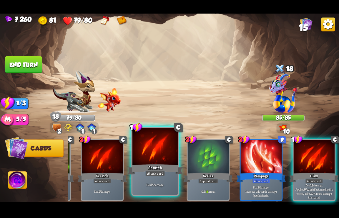
scroll to position [0, 56]
click at [159, 152] on div at bounding box center [155, 146] width 46 height 38
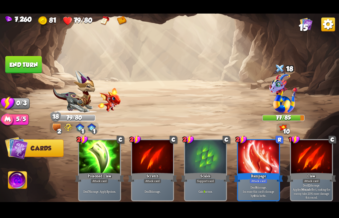
scroll to position [0, 0]
click at [17, 63] on button "End turn" at bounding box center [23, 64] width 36 height 17
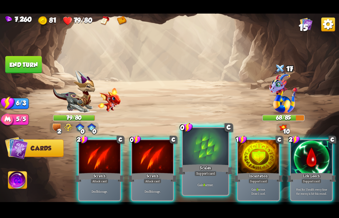
click at [207, 170] on div "Scales" at bounding box center [205, 169] width 55 height 12
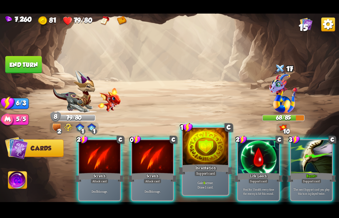
click at [203, 162] on div at bounding box center [206, 146] width 46 height 38
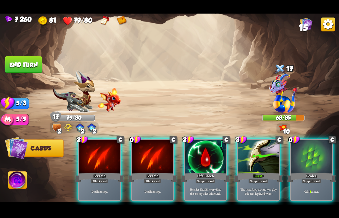
click at [147, 163] on div at bounding box center [152, 157] width 41 height 34
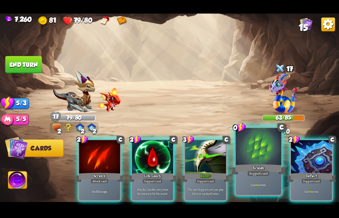
click at [249, 171] on div "Support card" at bounding box center [259, 173] width 22 height 6
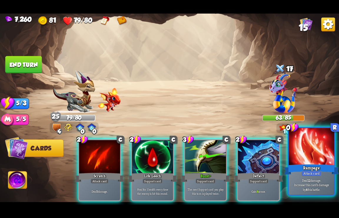
click at [313, 173] on div "Attack card" at bounding box center [312, 173] width 20 height 6
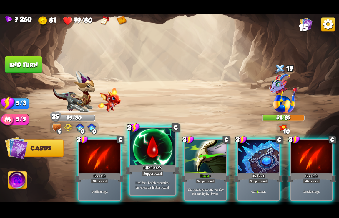
click at [151, 148] on div at bounding box center [153, 146] width 46 height 38
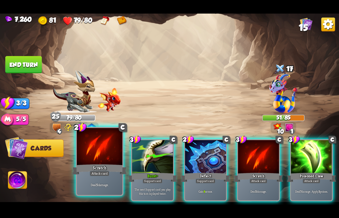
click at [97, 166] on div "Scratch" at bounding box center [99, 169] width 55 height 12
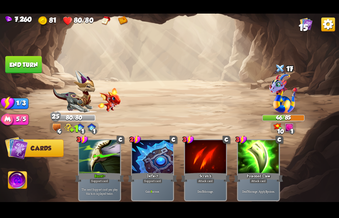
click at [18, 64] on button "End turn" at bounding box center [23, 64] width 36 height 17
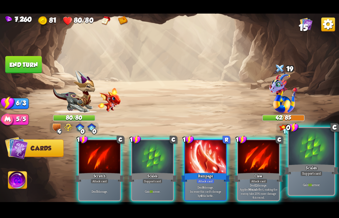
click at [298, 158] on div at bounding box center [312, 146] width 46 height 38
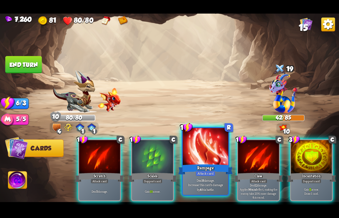
click at [204, 165] on div "Rampage" at bounding box center [205, 169] width 55 height 12
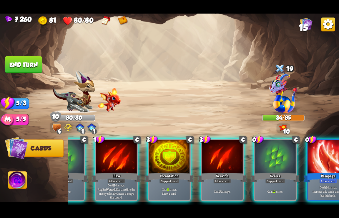
scroll to position [0, 102]
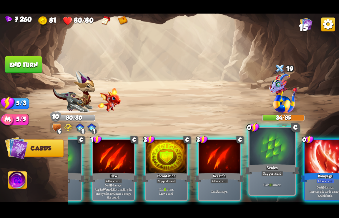
click at [255, 157] on div at bounding box center [273, 146] width 46 height 38
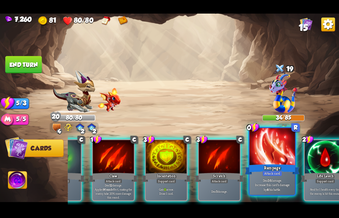
click at [275, 154] on div at bounding box center [273, 146] width 46 height 38
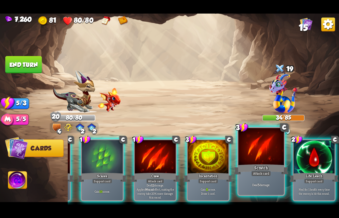
scroll to position [0, 56]
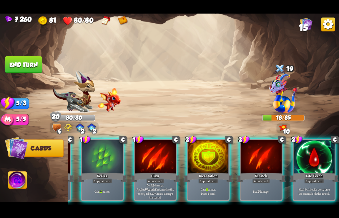
click at [109, 171] on div "Scales" at bounding box center [102, 176] width 49 height 11
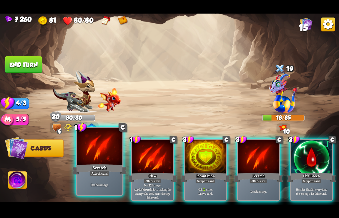
scroll to position [0, 0]
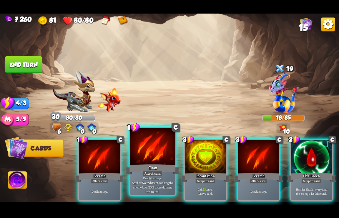
click at [140, 162] on div at bounding box center [153, 146] width 46 height 38
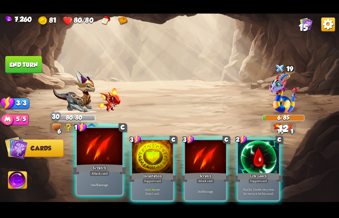
click at [106, 164] on div "Scratch" at bounding box center [99, 169] width 55 height 12
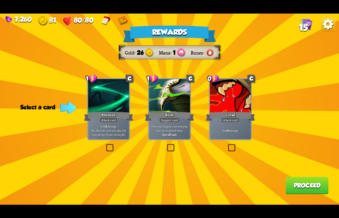
click at [304, 182] on button "Proceed" at bounding box center [307, 184] width 43 height 17
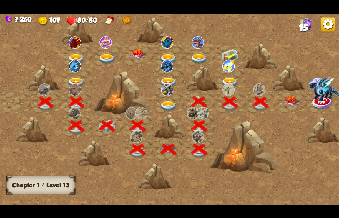
scroll to position [0, 89]
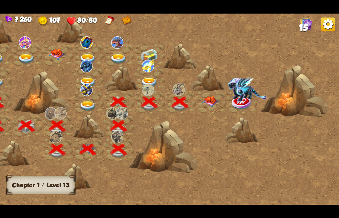
click at [210, 101] on img at bounding box center [211, 101] width 17 height 11
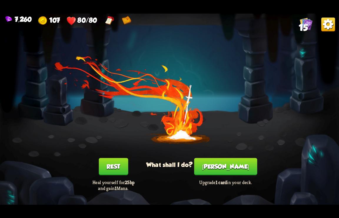
click at [225, 167] on button "[PERSON_NAME]" at bounding box center [225, 165] width 63 height 17
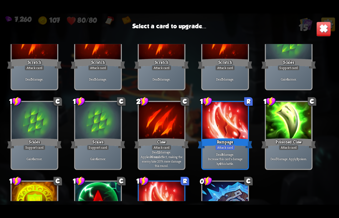
scroll to position [43, 0]
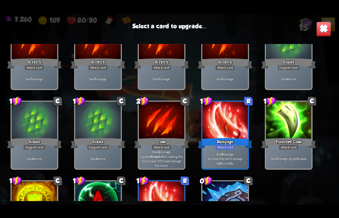
click at [90, 197] on div at bounding box center [98, 200] width 46 height 39
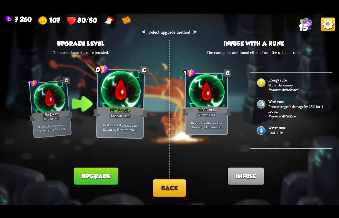
click at [95, 177] on button "Upgrade" at bounding box center [96, 175] width 44 height 17
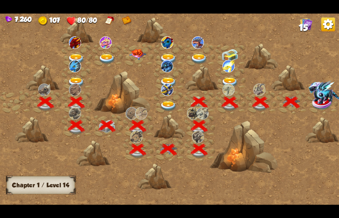
scroll to position [0, 89]
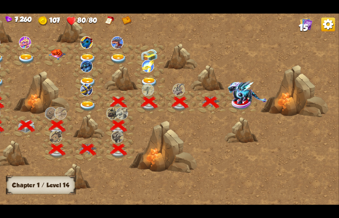
click at [247, 97] on img at bounding box center [247, 92] width 39 height 24
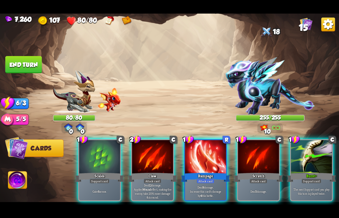
click at [18, 179] on img at bounding box center [17, 180] width 19 height 19
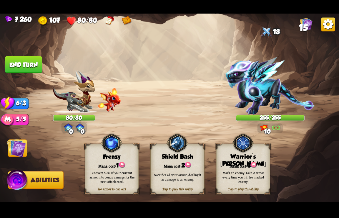
click at [241, 141] on img at bounding box center [243, 143] width 22 height 22
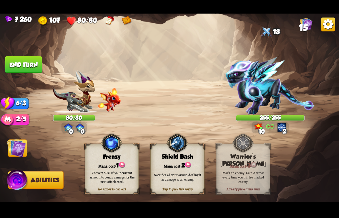
click at [16, 147] on img at bounding box center [16, 147] width 19 height 19
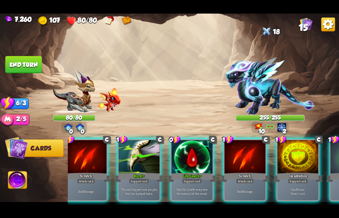
scroll to position [0, 195]
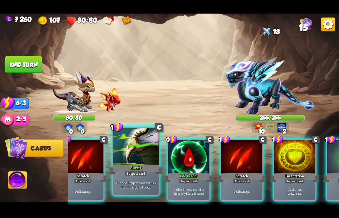
click at [130, 157] on div at bounding box center [136, 146] width 46 height 38
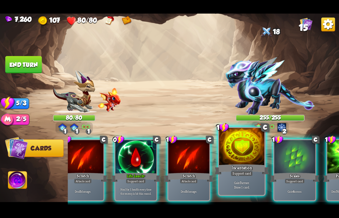
click at [236, 172] on div "Support card" at bounding box center [242, 173] width 22 height 6
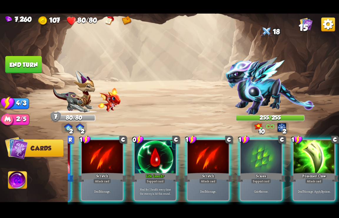
scroll to position [0, 174]
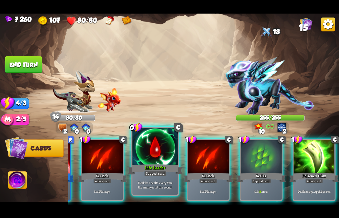
click at [145, 167] on div "Life Leech+" at bounding box center [155, 169] width 55 height 12
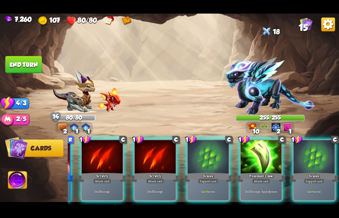
scroll to position [0, 233]
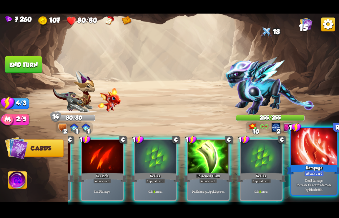
click at [313, 171] on div "Attack card" at bounding box center [314, 173] width 20 height 6
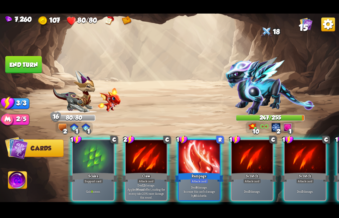
scroll to position [0, 0]
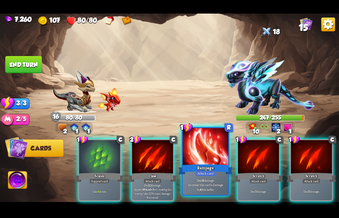
click at [197, 161] on div at bounding box center [206, 146] width 46 height 38
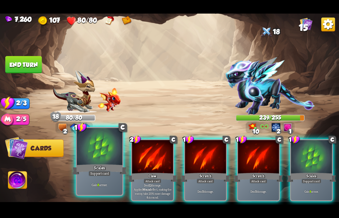
click at [95, 184] on p "Gain 8 armor." at bounding box center [99, 184] width 43 height 4
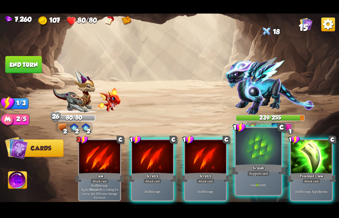
click at [249, 159] on div at bounding box center [259, 146] width 46 height 38
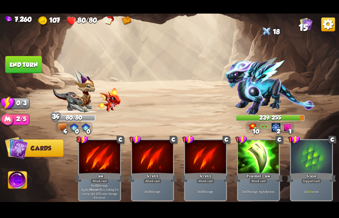
click at [21, 68] on button "End turn" at bounding box center [23, 64] width 36 height 17
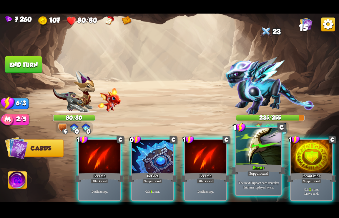
click at [252, 170] on div "Burst+" at bounding box center [258, 169] width 55 height 12
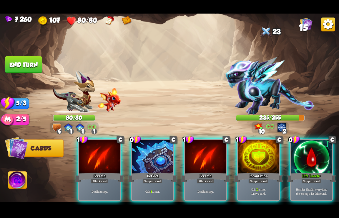
click at [252, 171] on div "Incantation" at bounding box center [258, 176] width 49 height 11
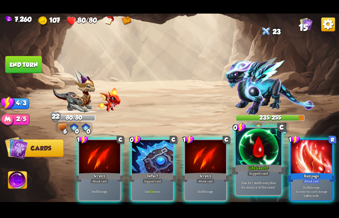
click at [259, 162] on div at bounding box center [259, 146] width 46 height 38
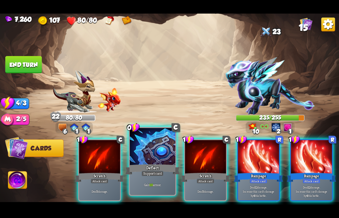
click at [159, 155] on div at bounding box center [153, 146] width 46 height 38
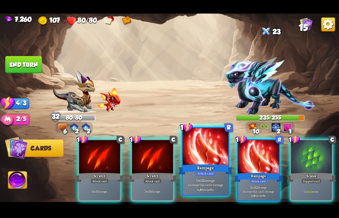
click at [210, 174] on div "Attack card" at bounding box center [206, 173] width 20 height 6
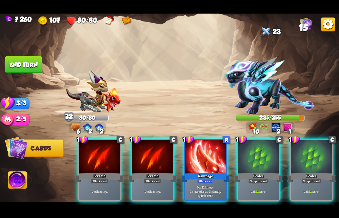
click at [210, 178] on div "Attack card" at bounding box center [206, 180] width 18 height 5
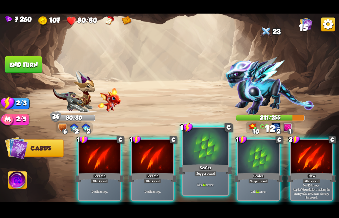
click at [200, 164] on div "Scales" at bounding box center [205, 169] width 55 height 12
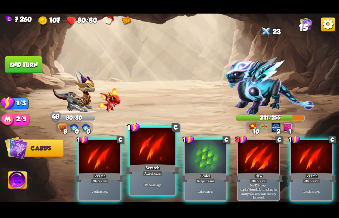
click at [157, 153] on div at bounding box center [153, 146] width 46 height 38
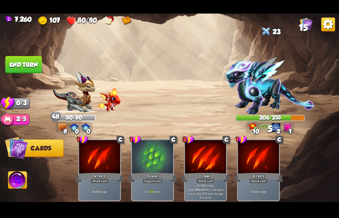
click at [23, 67] on button "End turn" at bounding box center [23, 64] width 36 height 17
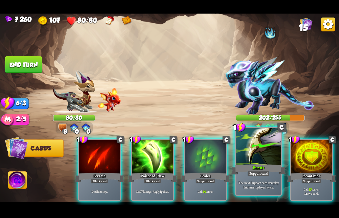
click at [248, 162] on div at bounding box center [259, 146] width 46 height 38
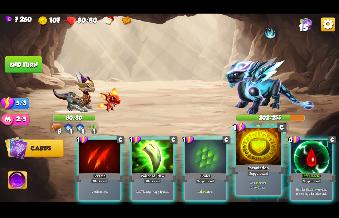
click at [257, 170] on div "Support card" at bounding box center [259, 173] width 22 height 6
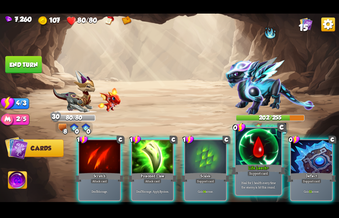
click at [255, 160] on div at bounding box center [259, 146] width 46 height 38
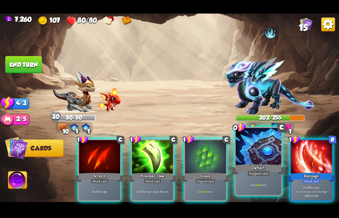
click at [255, 160] on div at bounding box center [259, 146] width 46 height 38
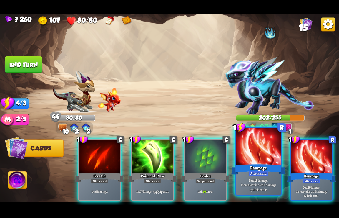
click at [255, 160] on div at bounding box center [259, 146] width 46 height 38
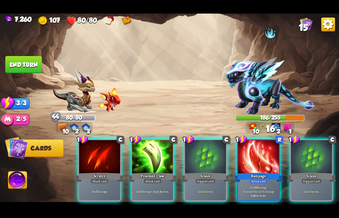
click at [255, 160] on div at bounding box center [258, 157] width 41 height 34
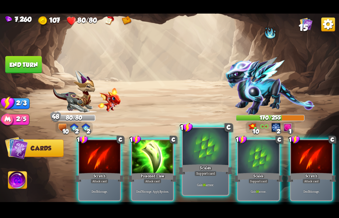
click at [200, 167] on div "Scales" at bounding box center [205, 169] width 55 height 12
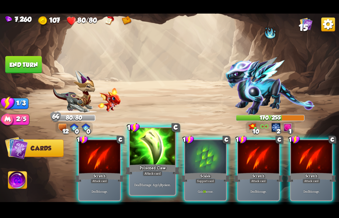
click at [155, 164] on div "Poisoned Claw" at bounding box center [152, 169] width 55 height 12
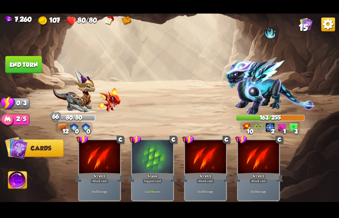
click at [21, 67] on button "End turn" at bounding box center [23, 64] width 36 height 17
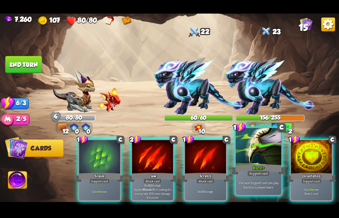
click at [245, 176] on div "The next Support card you play this turn is played twice." at bounding box center [259, 185] width 46 height 20
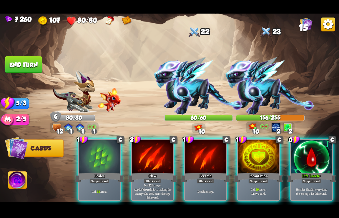
click at [245, 182] on div "Gain 19 armor. Draw 1 card." at bounding box center [258, 191] width 41 height 18
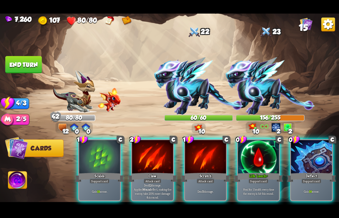
click at [245, 182] on div "Heal for 1 health every time the enemy is hit this round." at bounding box center [258, 191] width 41 height 18
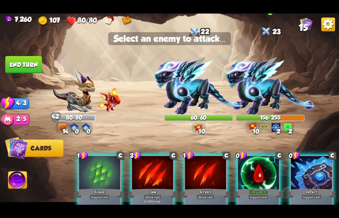
click at [265, 83] on img at bounding box center [269, 85] width 89 height 57
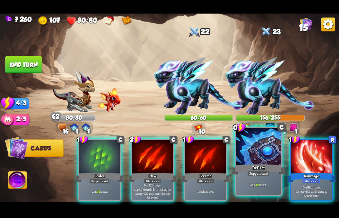
click at [249, 162] on div at bounding box center [259, 146] width 46 height 38
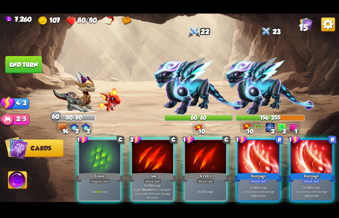
click at [249, 162] on div at bounding box center [258, 157] width 41 height 34
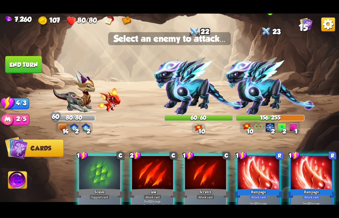
click at [257, 92] on img at bounding box center [269, 85] width 89 height 57
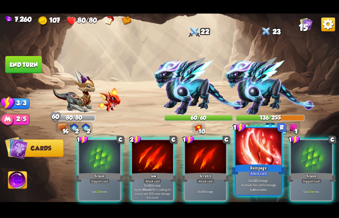
click at [250, 149] on div at bounding box center [259, 146] width 46 height 38
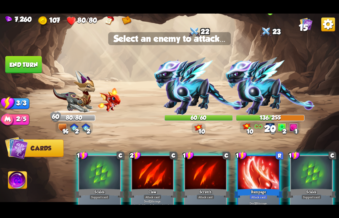
click at [264, 89] on img at bounding box center [269, 85] width 89 height 57
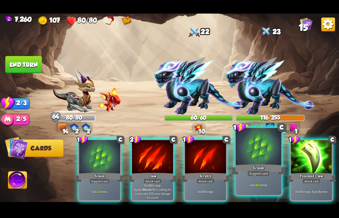
click at [253, 160] on div at bounding box center [259, 146] width 46 height 38
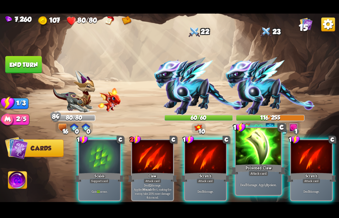
click at [265, 155] on div at bounding box center [259, 146] width 46 height 38
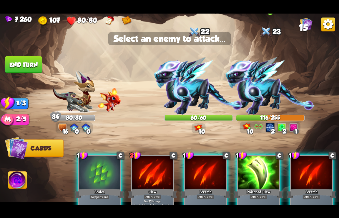
click at [261, 94] on img at bounding box center [269, 85] width 89 height 57
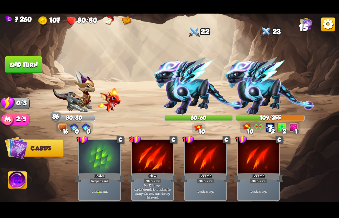
click at [21, 61] on button "End turn" at bounding box center [23, 64] width 36 height 17
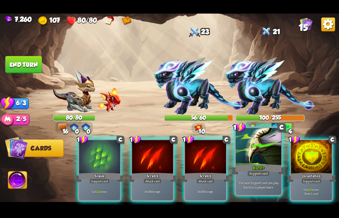
click at [250, 176] on div "Support card" at bounding box center [259, 173] width 22 height 6
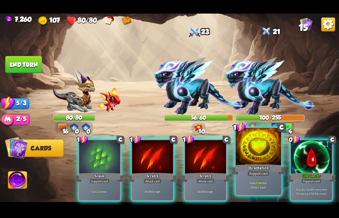
click at [250, 176] on div "Support card" at bounding box center [259, 173] width 22 height 6
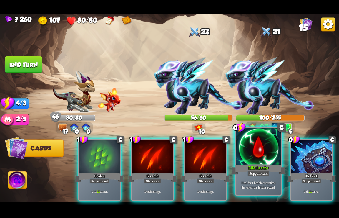
click at [251, 174] on div "Support card" at bounding box center [259, 173] width 22 height 6
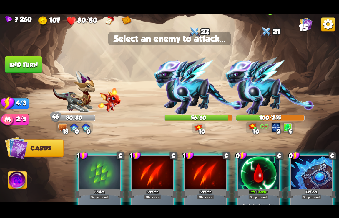
click at [267, 95] on img at bounding box center [269, 85] width 89 height 57
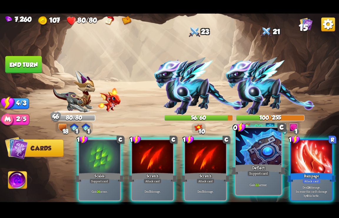
click at [264, 168] on div "Deflect" at bounding box center [258, 169] width 55 height 12
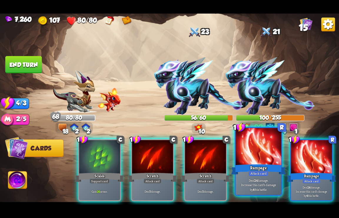
click at [262, 169] on div "Rampage" at bounding box center [258, 169] width 55 height 12
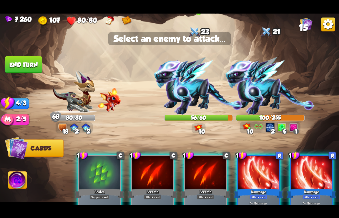
click at [198, 94] on img at bounding box center [198, 85] width 89 height 57
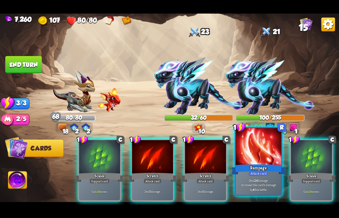
click at [256, 166] on div "Rampage" at bounding box center [258, 169] width 55 height 12
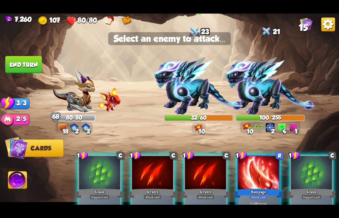
click at [180, 80] on img at bounding box center [198, 85] width 89 height 57
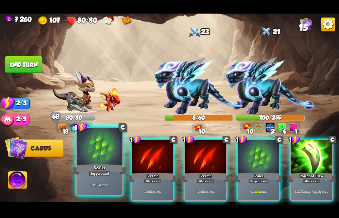
click at [98, 159] on div at bounding box center [100, 146] width 46 height 38
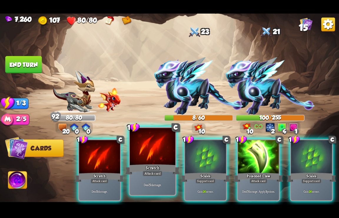
click at [155, 175] on div "Attack card" at bounding box center [153, 173] width 20 height 6
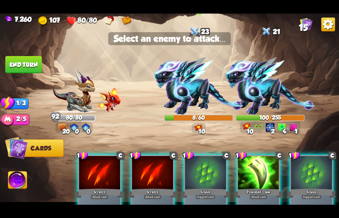
click at [193, 91] on img at bounding box center [198, 85] width 89 height 57
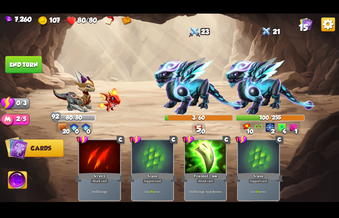
click at [26, 61] on button "End turn" at bounding box center [23, 64] width 36 height 17
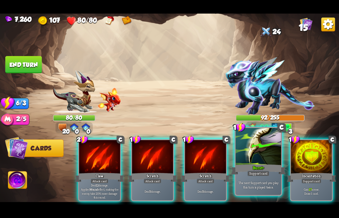
click at [254, 162] on div at bounding box center [259, 146] width 46 height 38
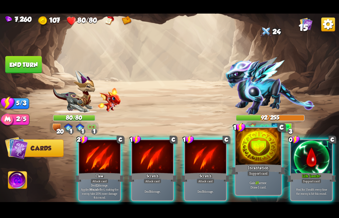
click at [261, 168] on div "Incantation" at bounding box center [258, 169] width 55 height 12
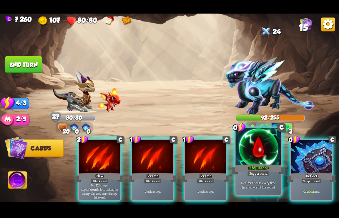
click at [261, 168] on div "Life Leech+" at bounding box center [258, 169] width 55 height 12
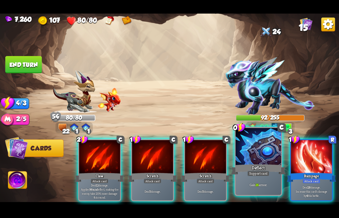
click at [261, 168] on div "Deflect" at bounding box center [258, 169] width 55 height 12
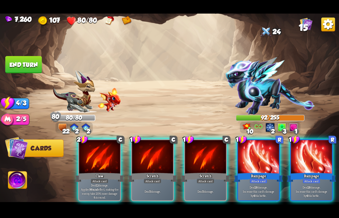
click at [261, 171] on div "Rampage" at bounding box center [258, 176] width 49 height 11
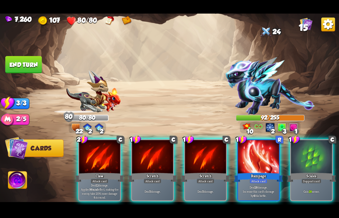
click at [261, 171] on div "Rampage" at bounding box center [258, 176] width 49 height 11
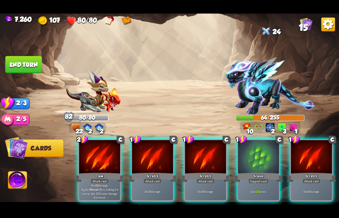
click at [261, 171] on div "Scales" at bounding box center [258, 176] width 49 height 11
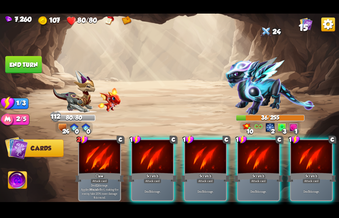
click at [261, 171] on div "Scratch" at bounding box center [258, 176] width 49 height 11
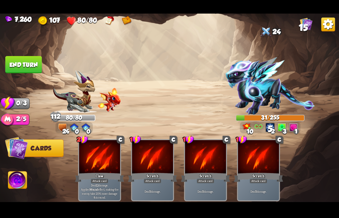
click at [27, 62] on button "End turn" at bounding box center [23, 64] width 36 height 17
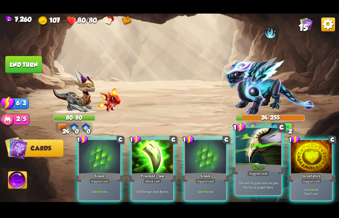
click at [256, 170] on div "Support card" at bounding box center [259, 173] width 22 height 6
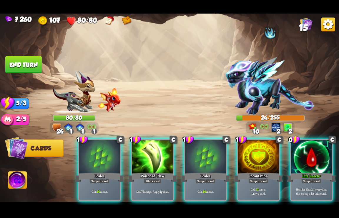
click at [256, 178] on div "Support card" at bounding box center [258, 180] width 20 height 5
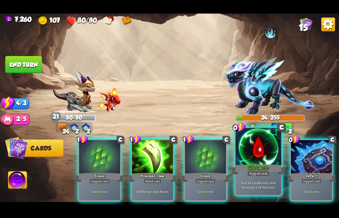
click at [256, 170] on div "Support card" at bounding box center [259, 173] width 22 height 6
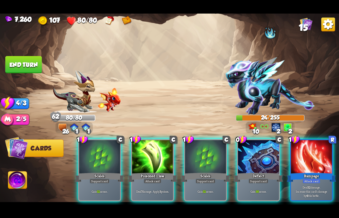
click at [256, 178] on div "Support card" at bounding box center [258, 180] width 20 height 5
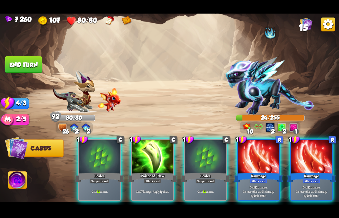
click at [256, 178] on div "Attack card" at bounding box center [259, 180] width 18 height 5
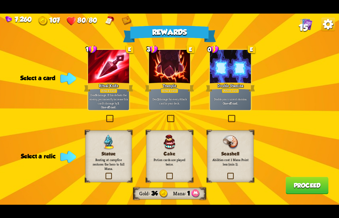
click at [113, 85] on div "Ritual Knife" at bounding box center [108, 86] width 49 height 11
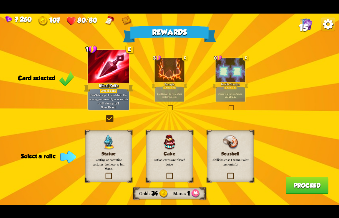
click at [166, 155] on h3 "Cake" at bounding box center [170, 154] width 38 height 6
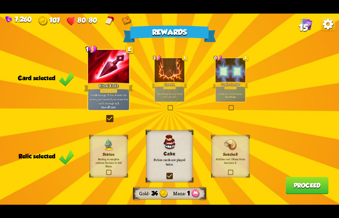
click at [304, 181] on button "Proceed" at bounding box center [307, 184] width 43 height 17
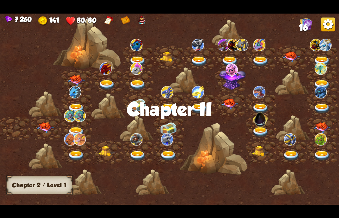
drag, startPoint x: 190, startPoint y: 205, endPoint x: 239, endPoint y: 208, distance: 49.2
click at [239, 208] on div "7,260 141 80/80 16 Chapter II Chapter 2 / Level 1" at bounding box center [169, 109] width 339 height 218
click at [46, 125] on img at bounding box center [45, 127] width 17 height 11
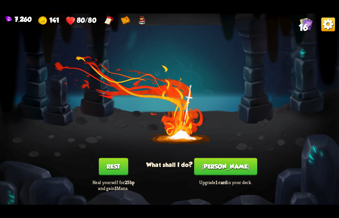
click at [222, 165] on button "[PERSON_NAME]" at bounding box center [225, 165] width 63 height 17
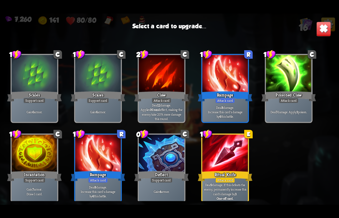
scroll to position [97, 0]
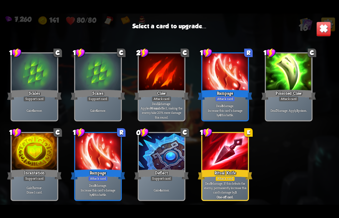
click at [218, 165] on div at bounding box center [226, 152] width 46 height 39
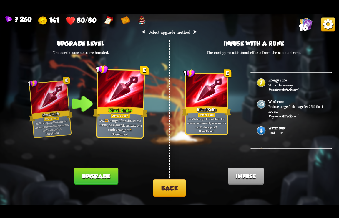
click at [91, 174] on button "Upgrade" at bounding box center [96, 175] width 44 height 17
